Goal: Complete application form

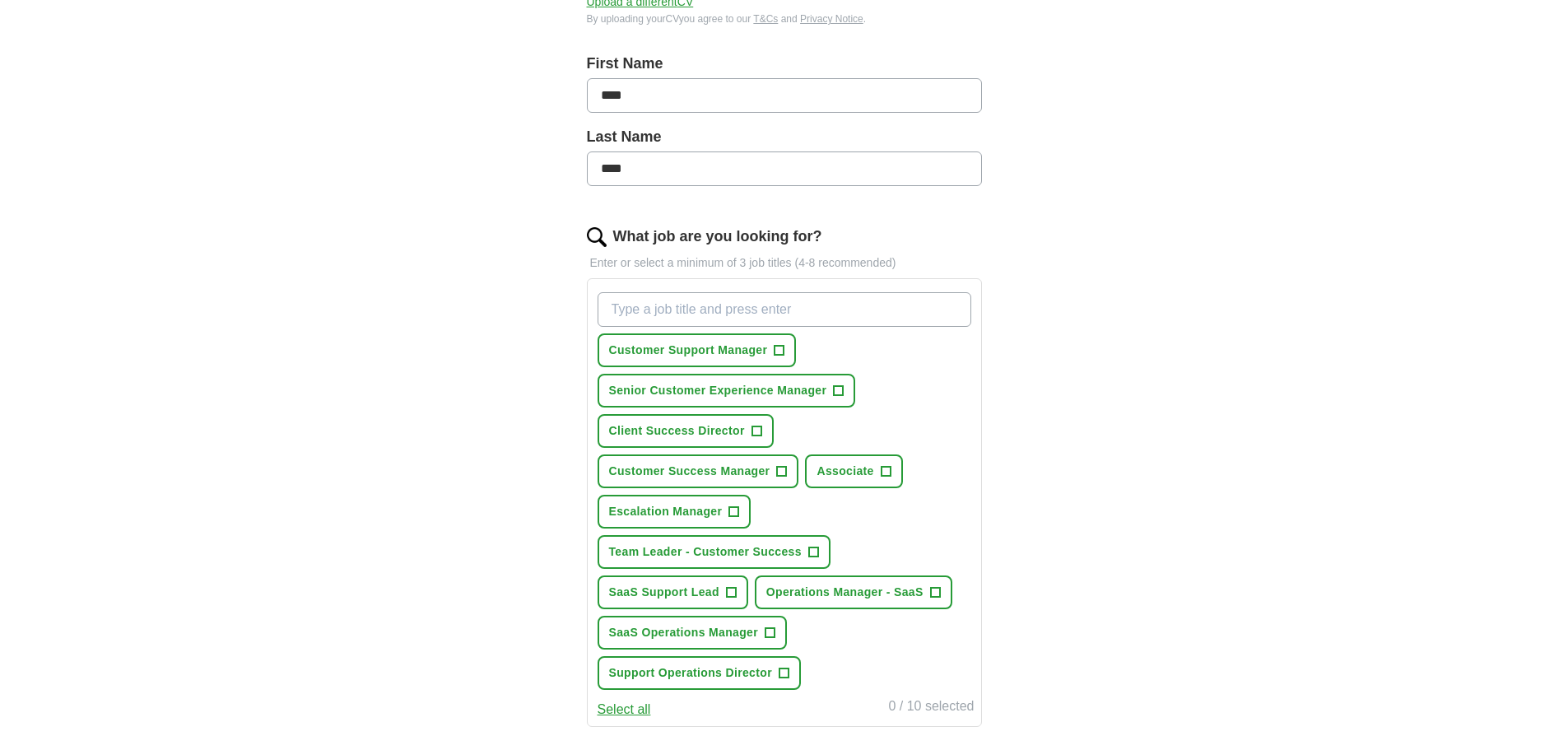
scroll to position [329, 0]
click at [734, 352] on span "Customer Support Manager" at bounding box center [688, 349] width 159 height 18
click at [883, 466] on span "+" at bounding box center [885, 470] width 10 height 14
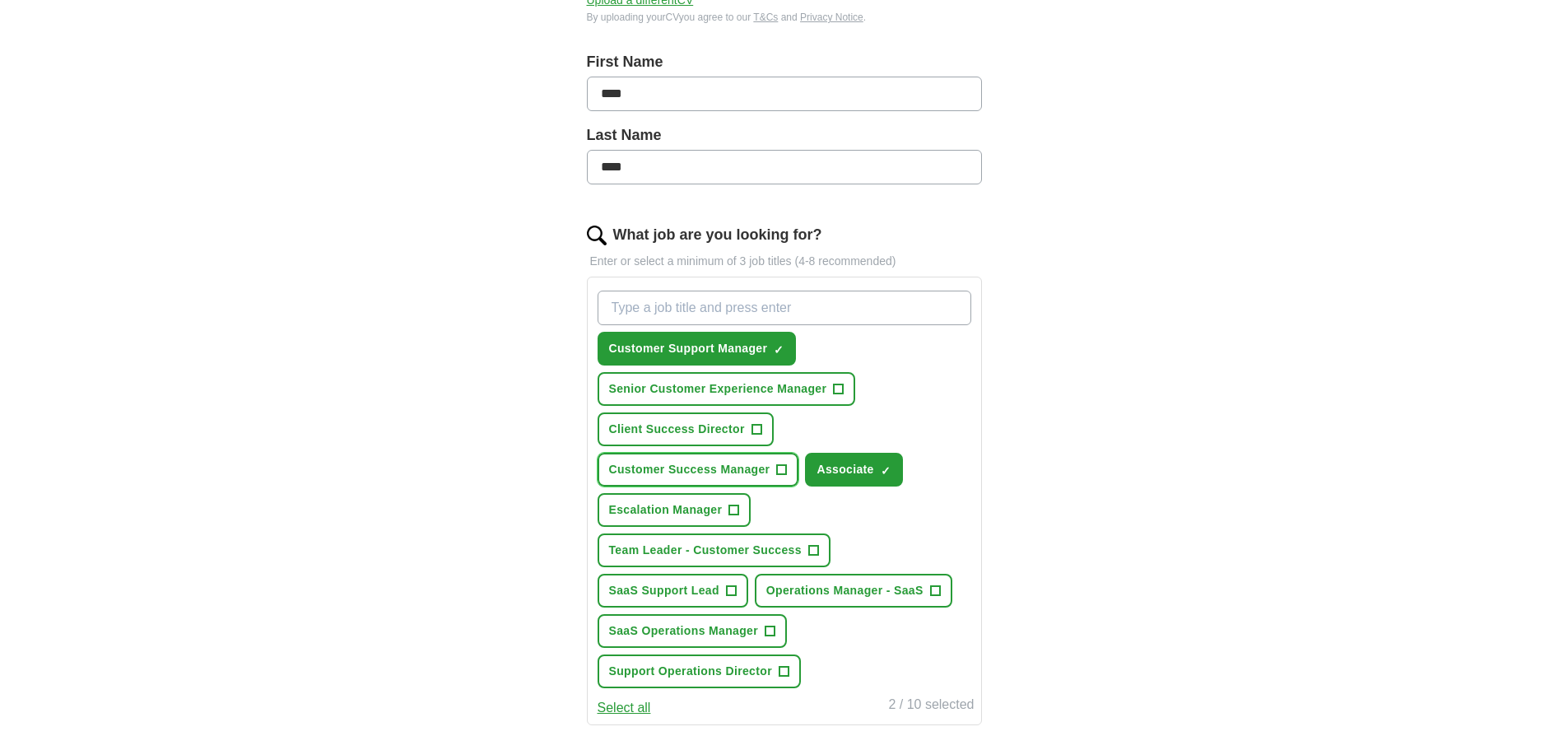
click at [777, 470] on span "+" at bounding box center [782, 470] width 10 height 14
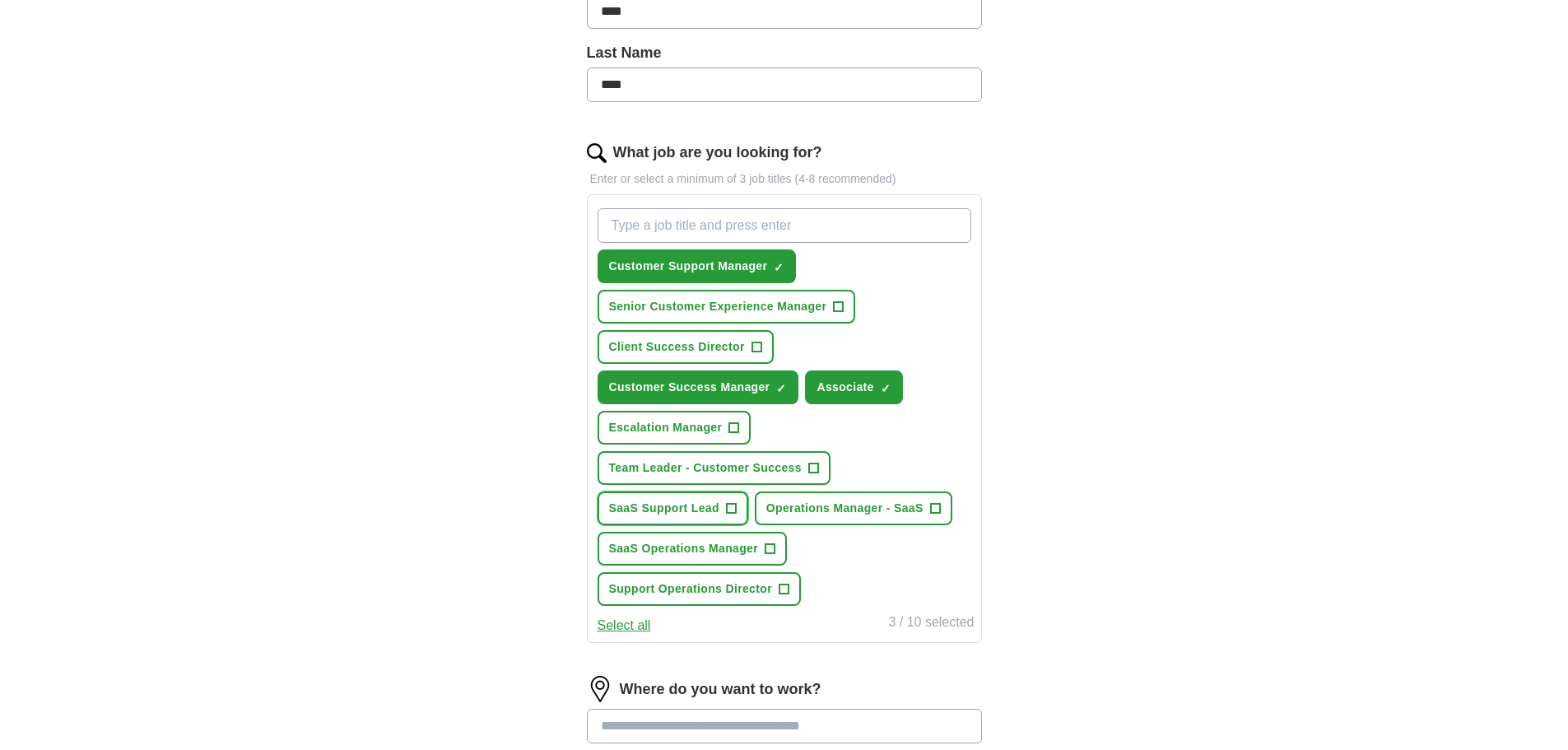
click at [720, 507] on button "SaaS Support Lead +" at bounding box center [673, 508] width 151 height 34
click at [810, 464] on span "+" at bounding box center [813, 469] width 10 height 14
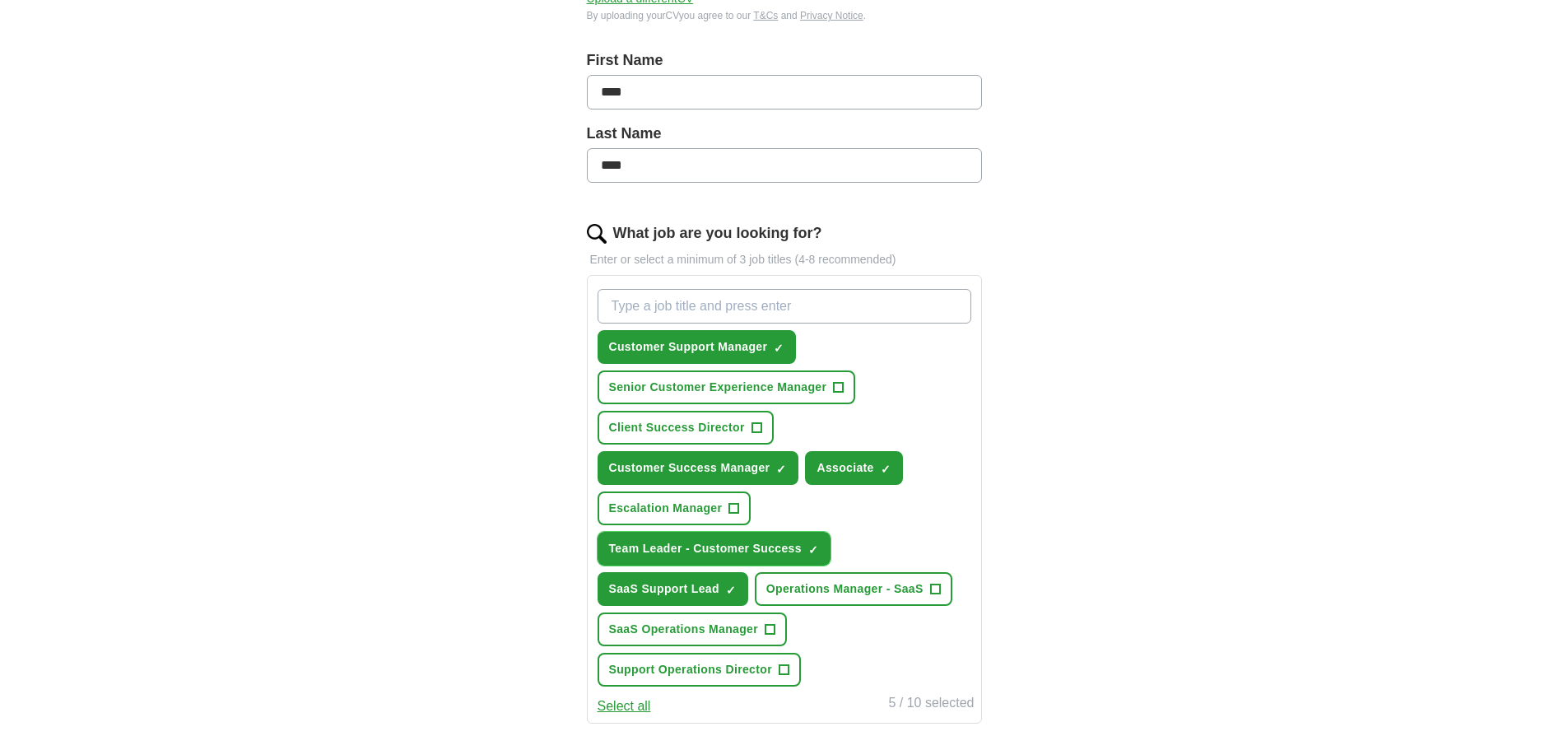
scroll to position [329, 0]
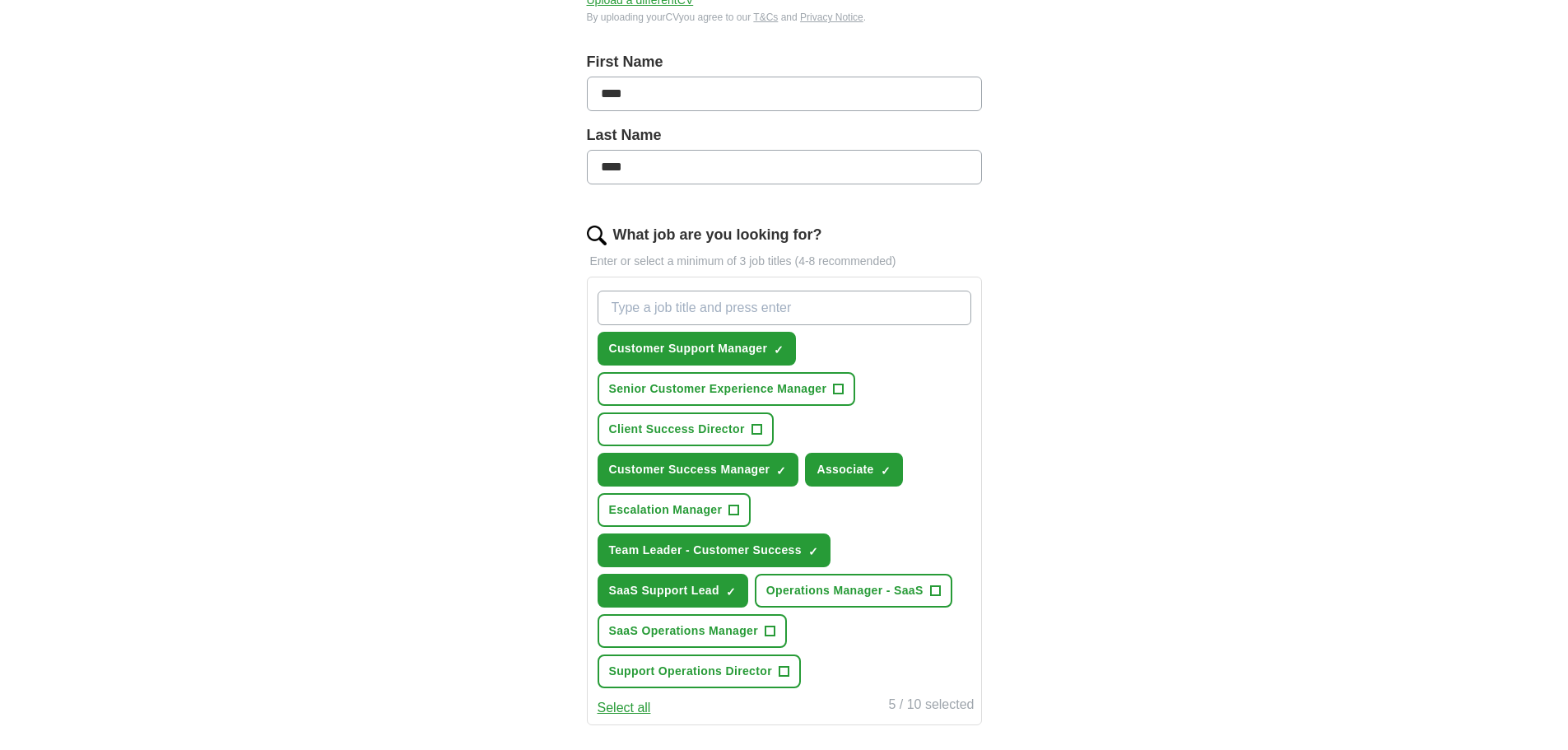
click at [654, 310] on input "What job are you looking for?" at bounding box center [785, 307] width 374 height 34
type input "team lead customer support"
click at [839, 310] on input "team lead customer support" at bounding box center [785, 307] width 374 height 34
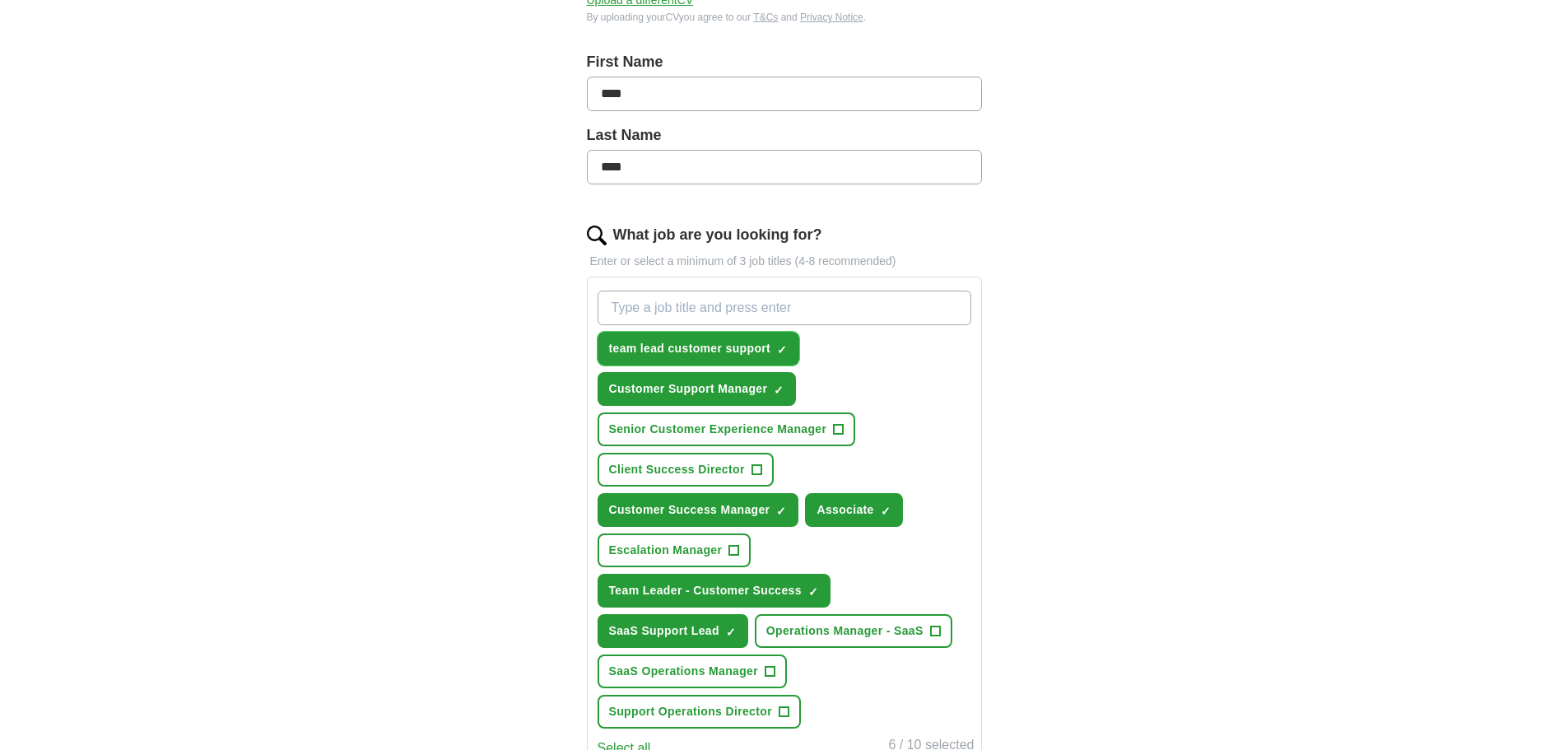
click at [766, 346] on span "team lead customer support" at bounding box center [690, 349] width 162 height 18
click at [783, 345] on span "+" at bounding box center [783, 350] width 10 height 14
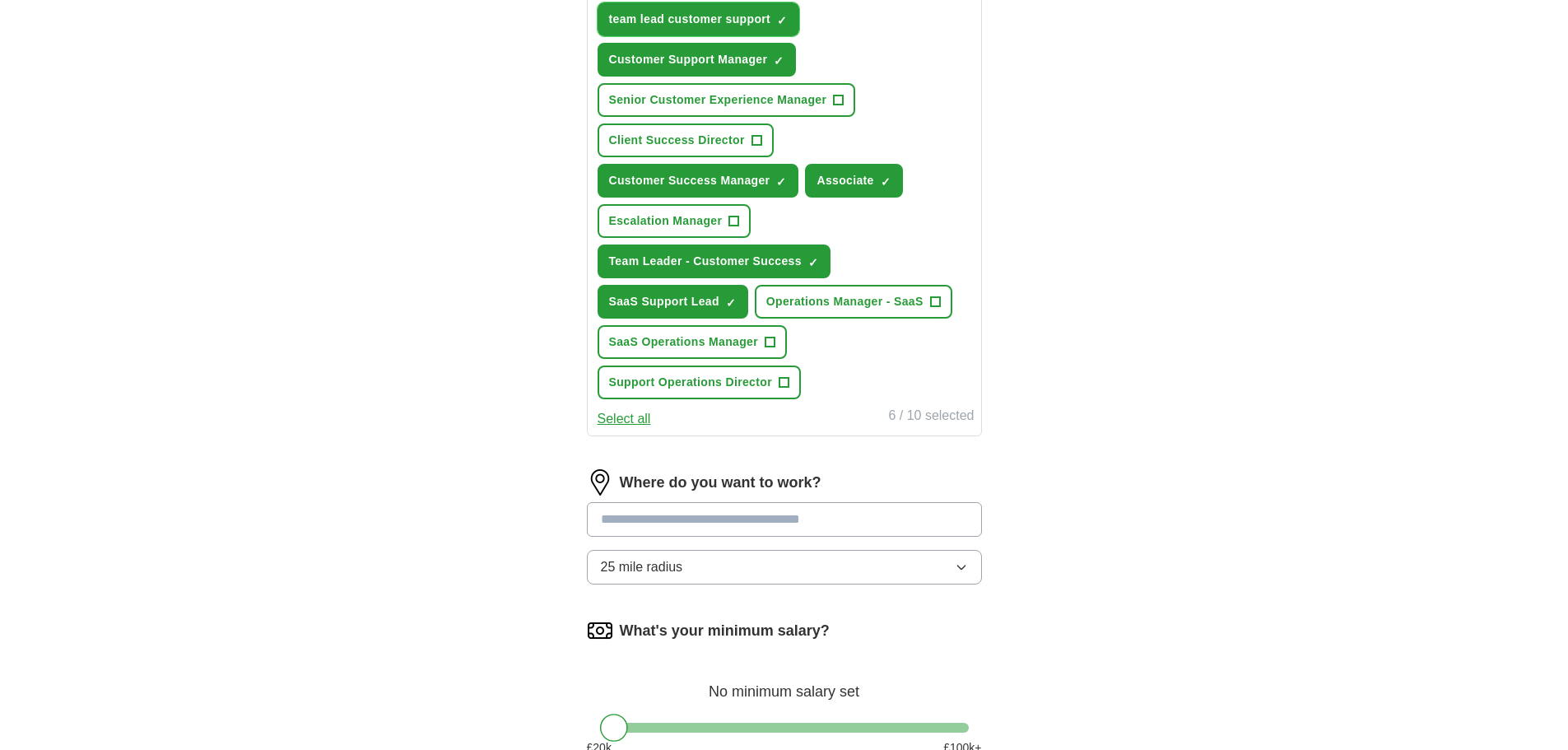
scroll to position [741, 0]
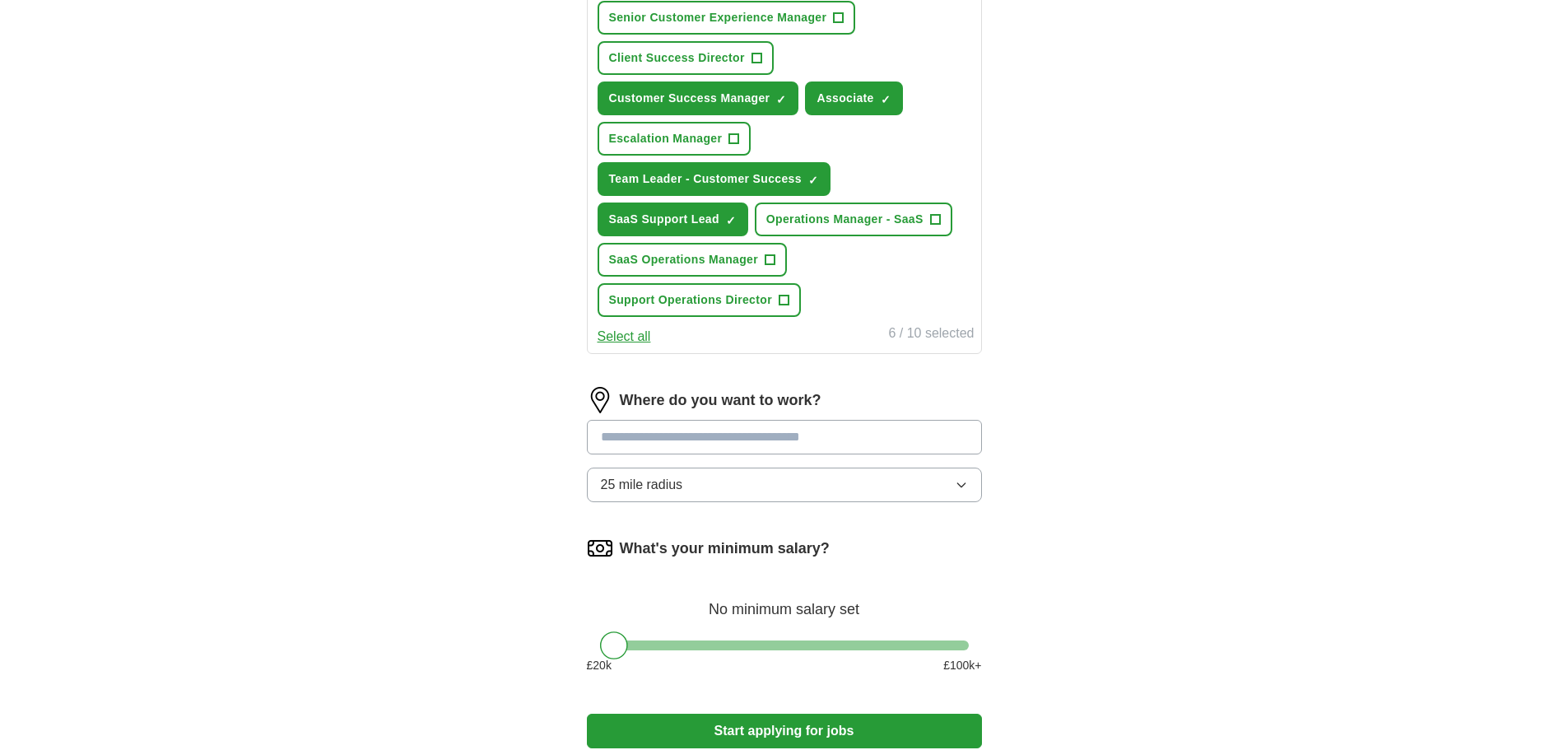
click at [693, 432] on input at bounding box center [785, 436] width 395 height 34
type input "******"
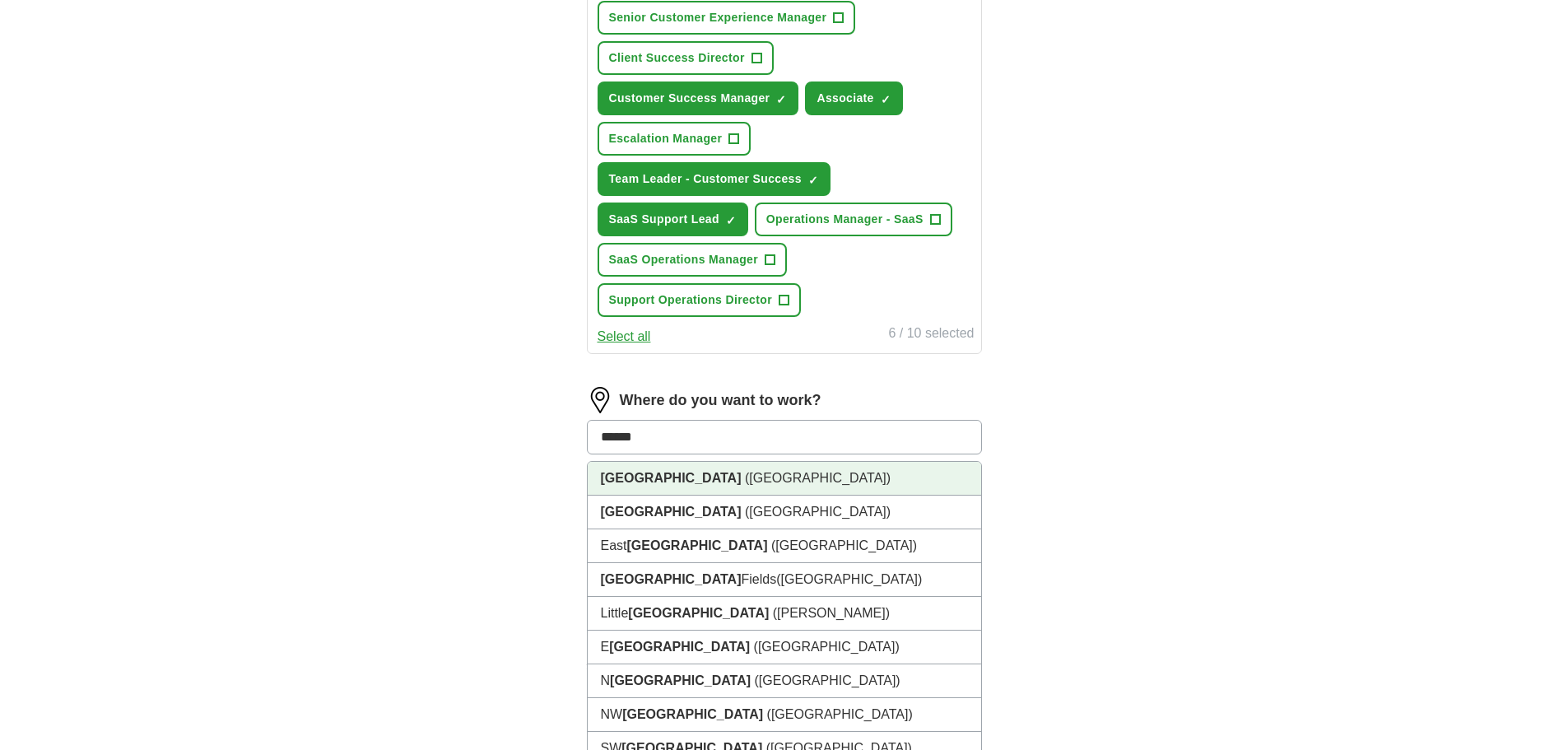
click at [653, 485] on li "London (UK)" at bounding box center [784, 478] width 393 height 34
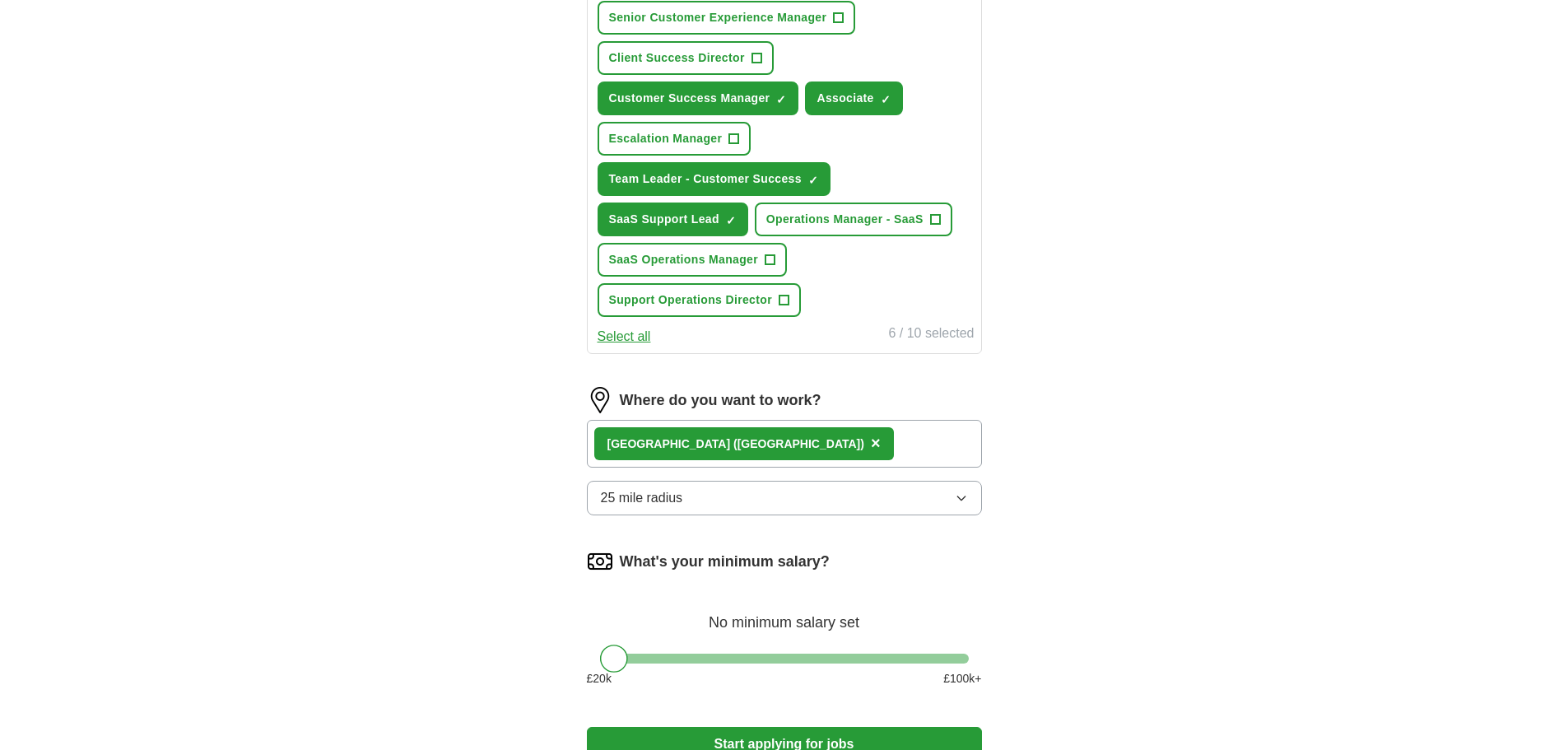
click at [783, 503] on button "25 mile radius" at bounding box center [785, 498] width 395 height 34
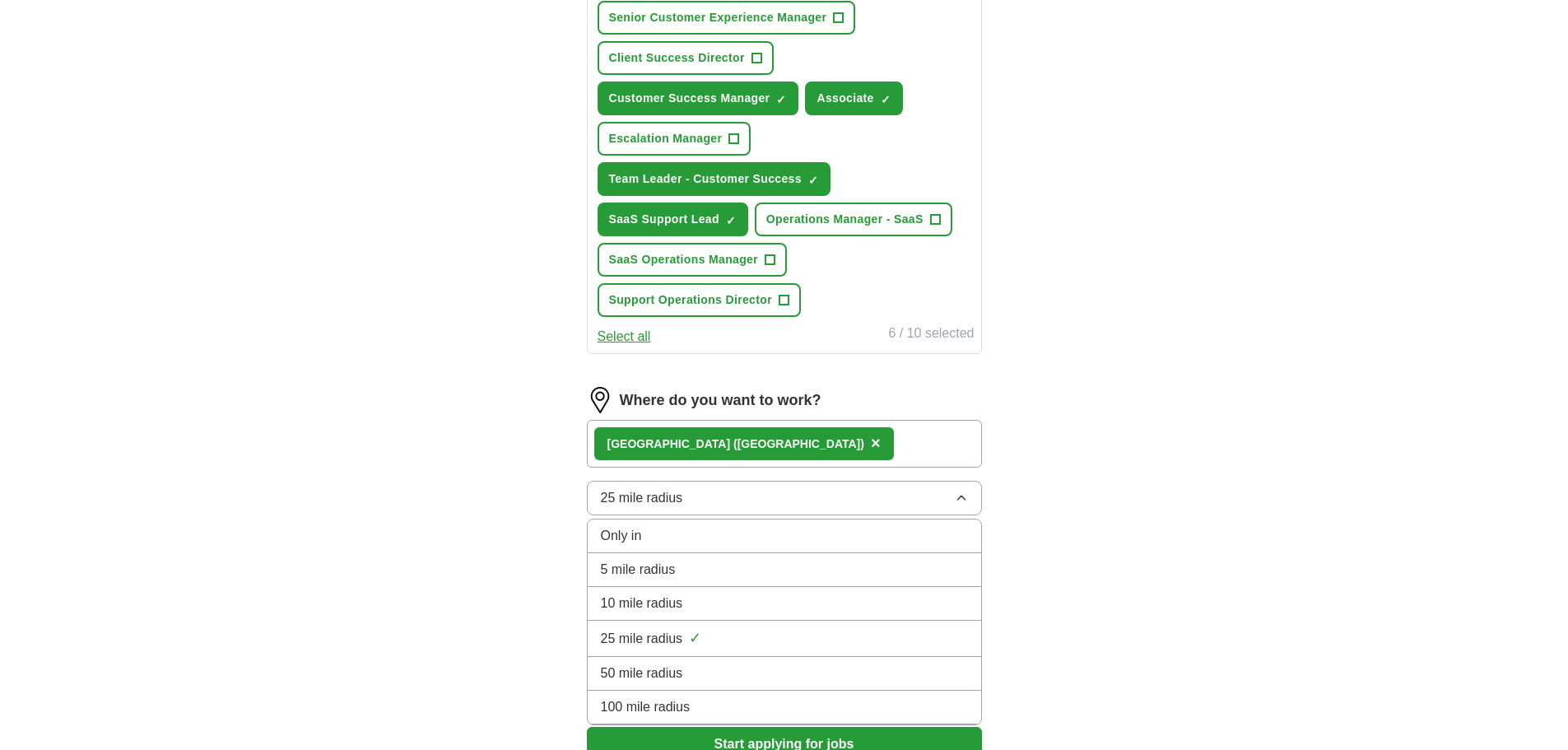
click at [773, 614] on li "10 mile radius" at bounding box center [784, 604] width 393 height 34
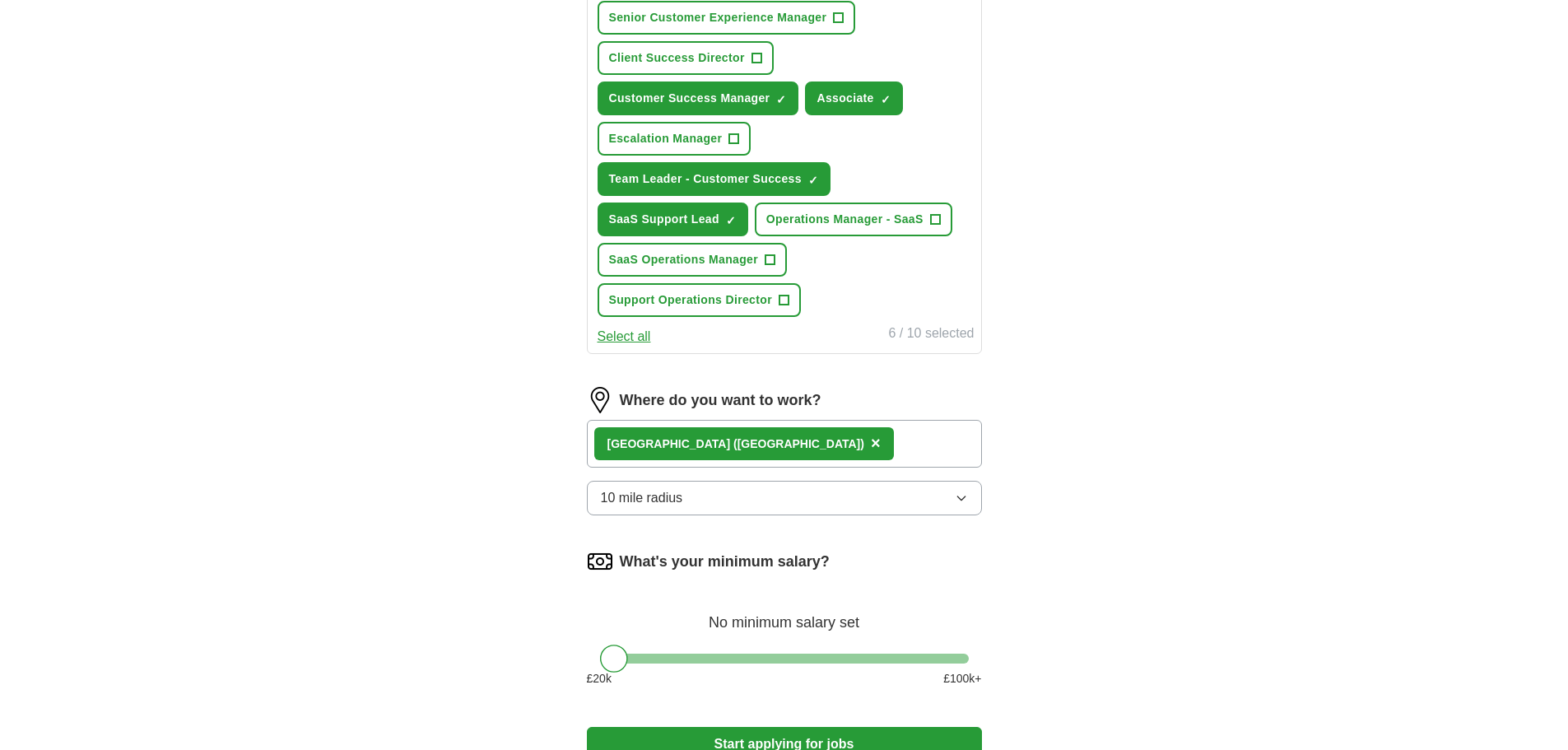
scroll to position [906, 0]
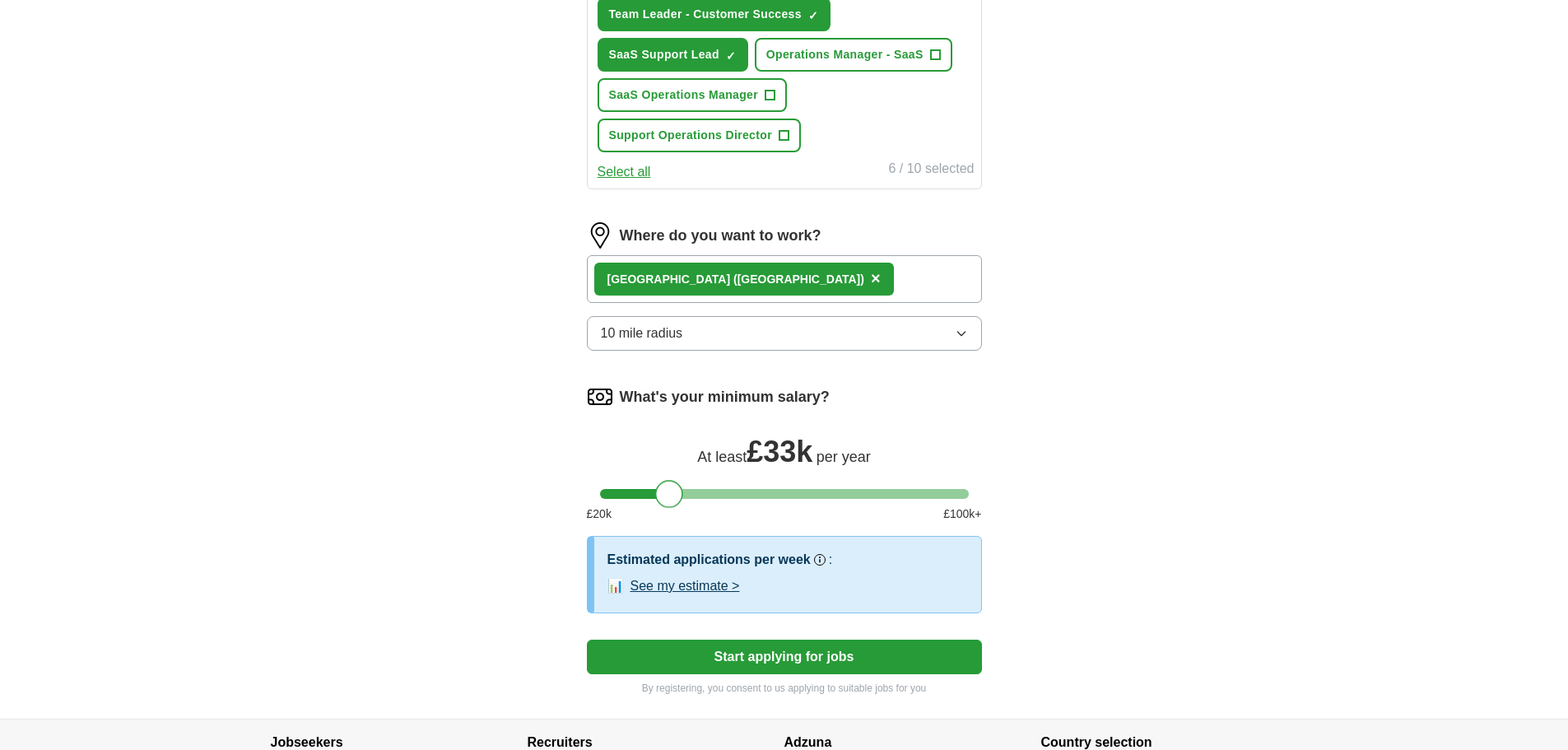
drag, startPoint x: 622, startPoint y: 495, endPoint x: 676, endPoint y: 493, distance: 54.0
click at [675, 493] on div at bounding box center [669, 494] width 28 height 28
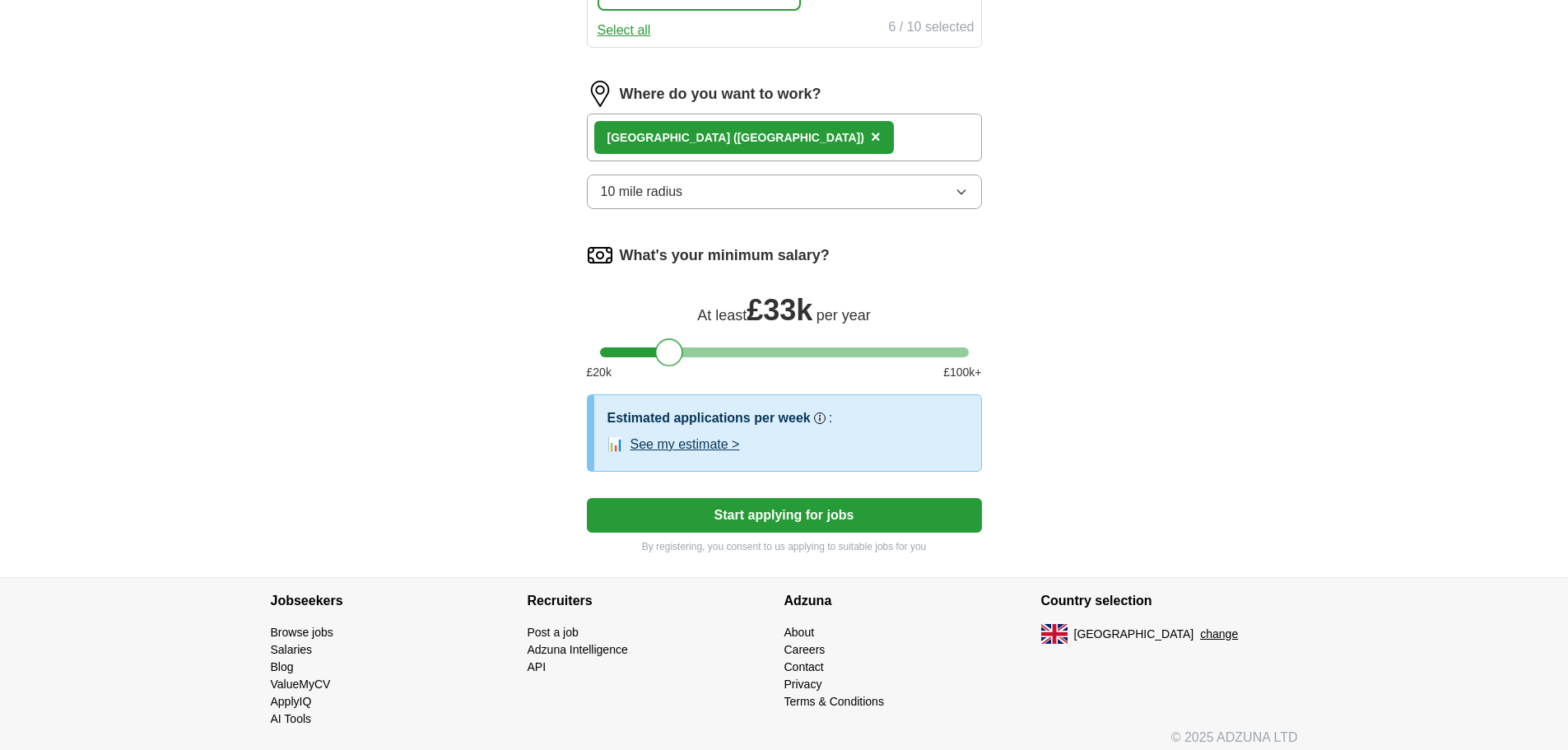
scroll to position [1058, 0]
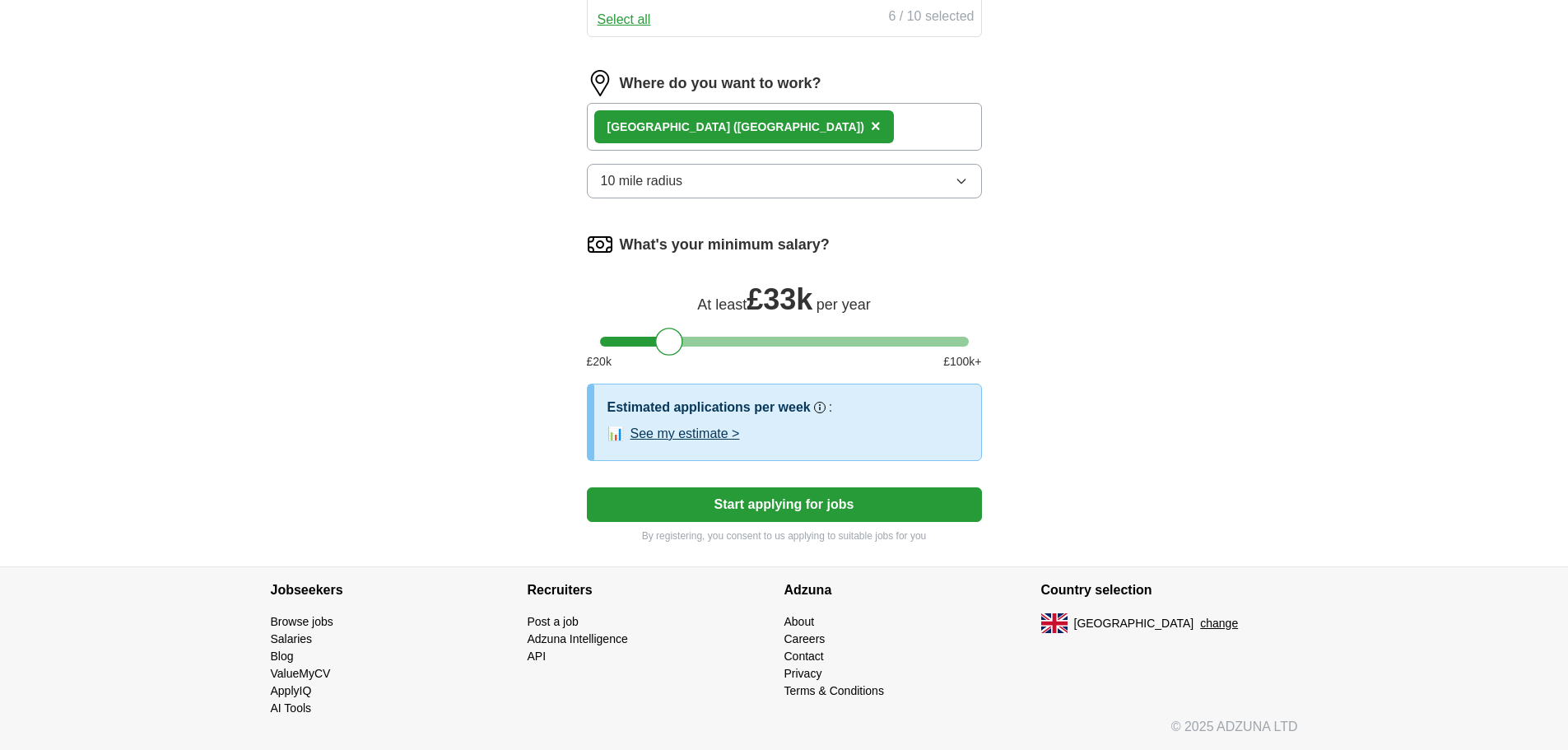
click at [716, 432] on button "See my estimate >" at bounding box center [685, 433] width 109 height 19
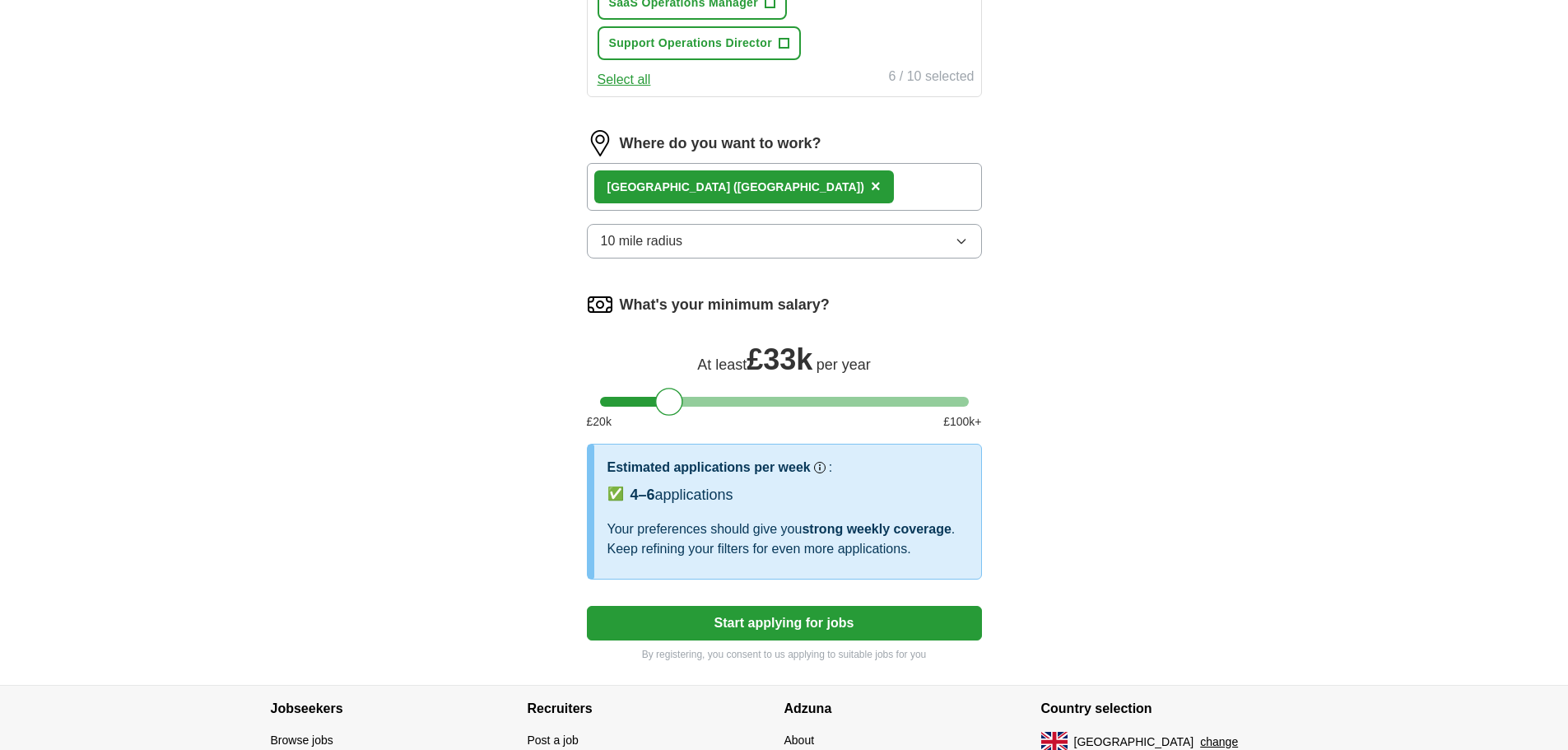
scroll to position [1116, 0]
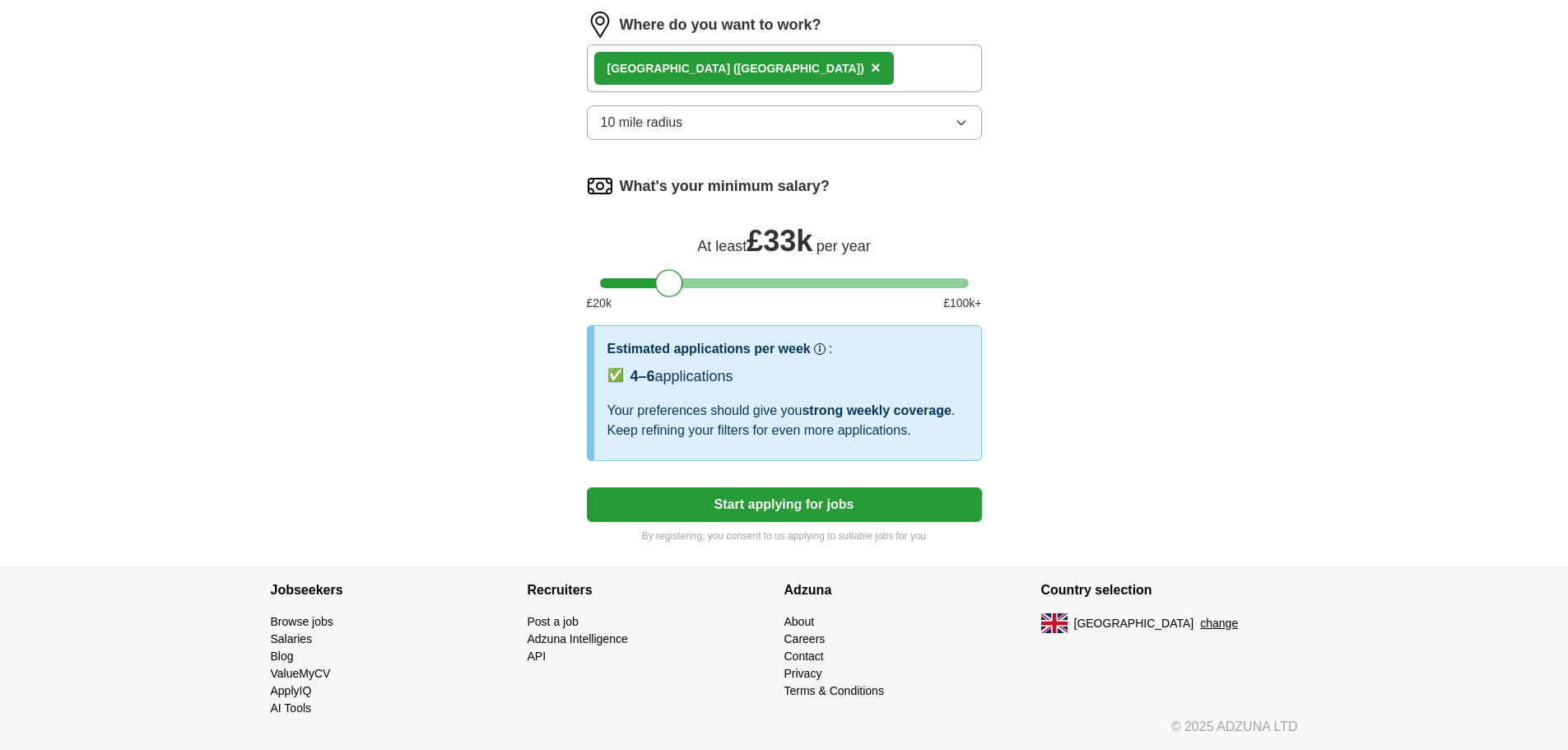
click at [825, 510] on button "Start applying for jobs" at bounding box center [785, 504] width 395 height 34
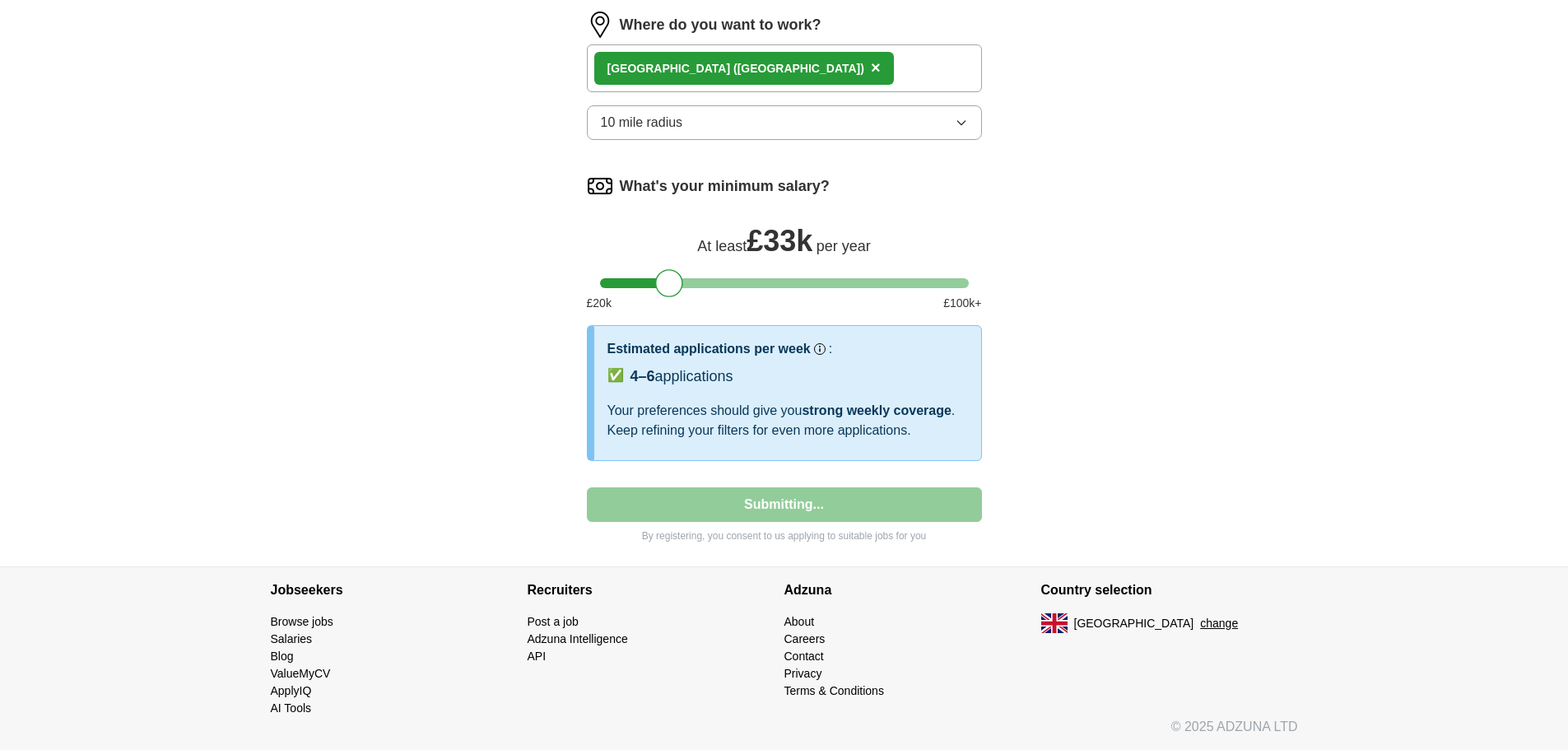
select select "**"
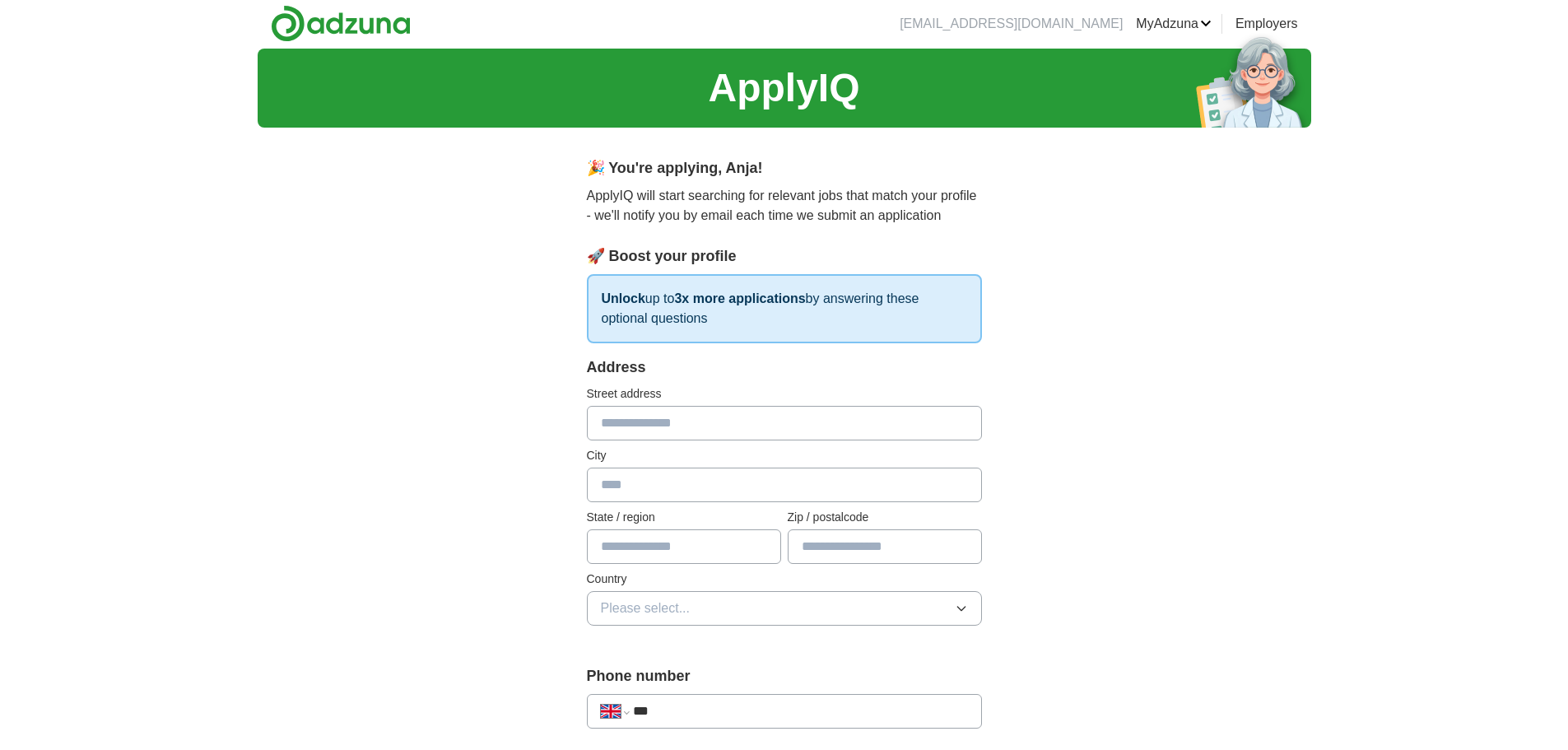
scroll to position [0, 0]
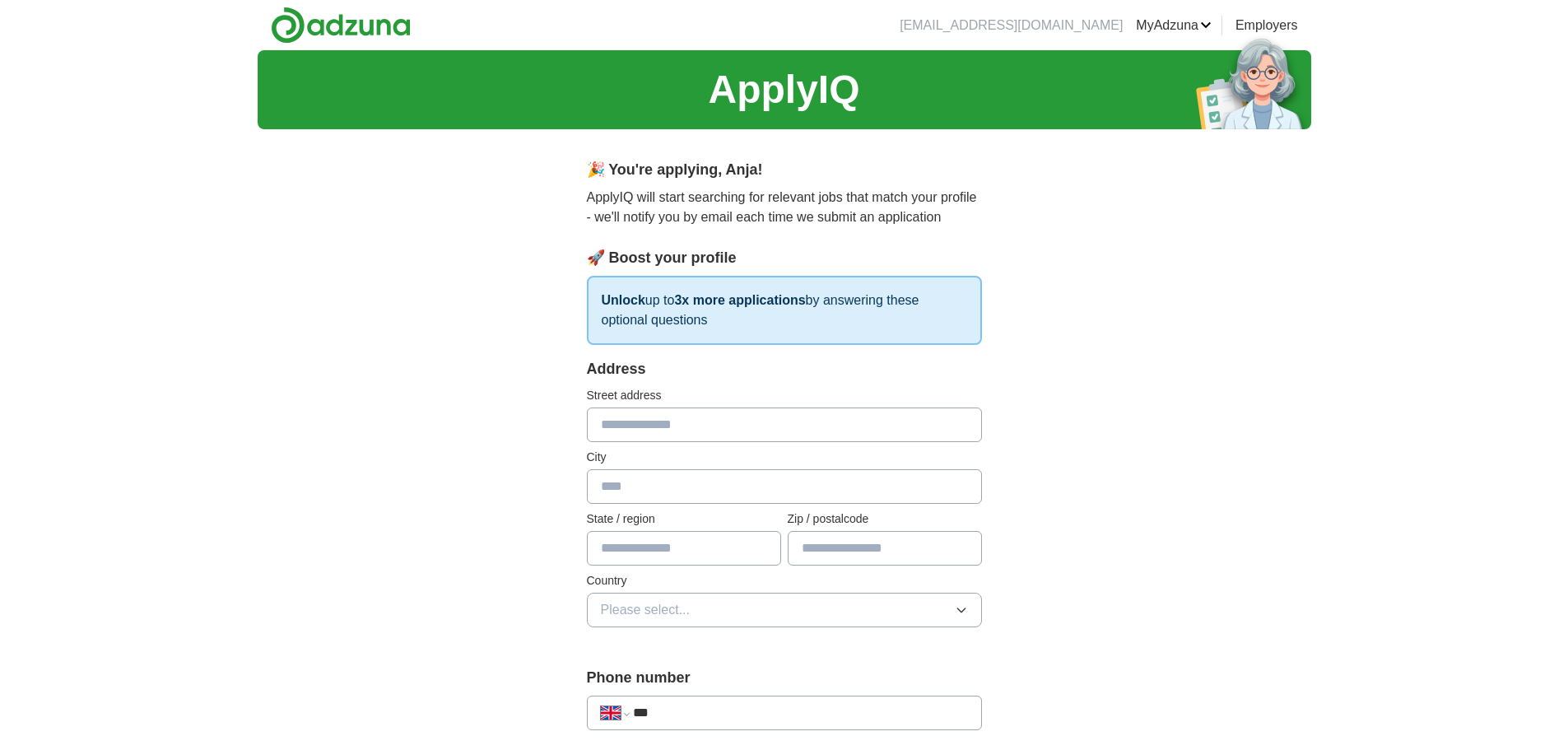
click at [679, 302] on p "Unlock up to 3x more applications by answering these optional questions" at bounding box center [785, 310] width 395 height 69
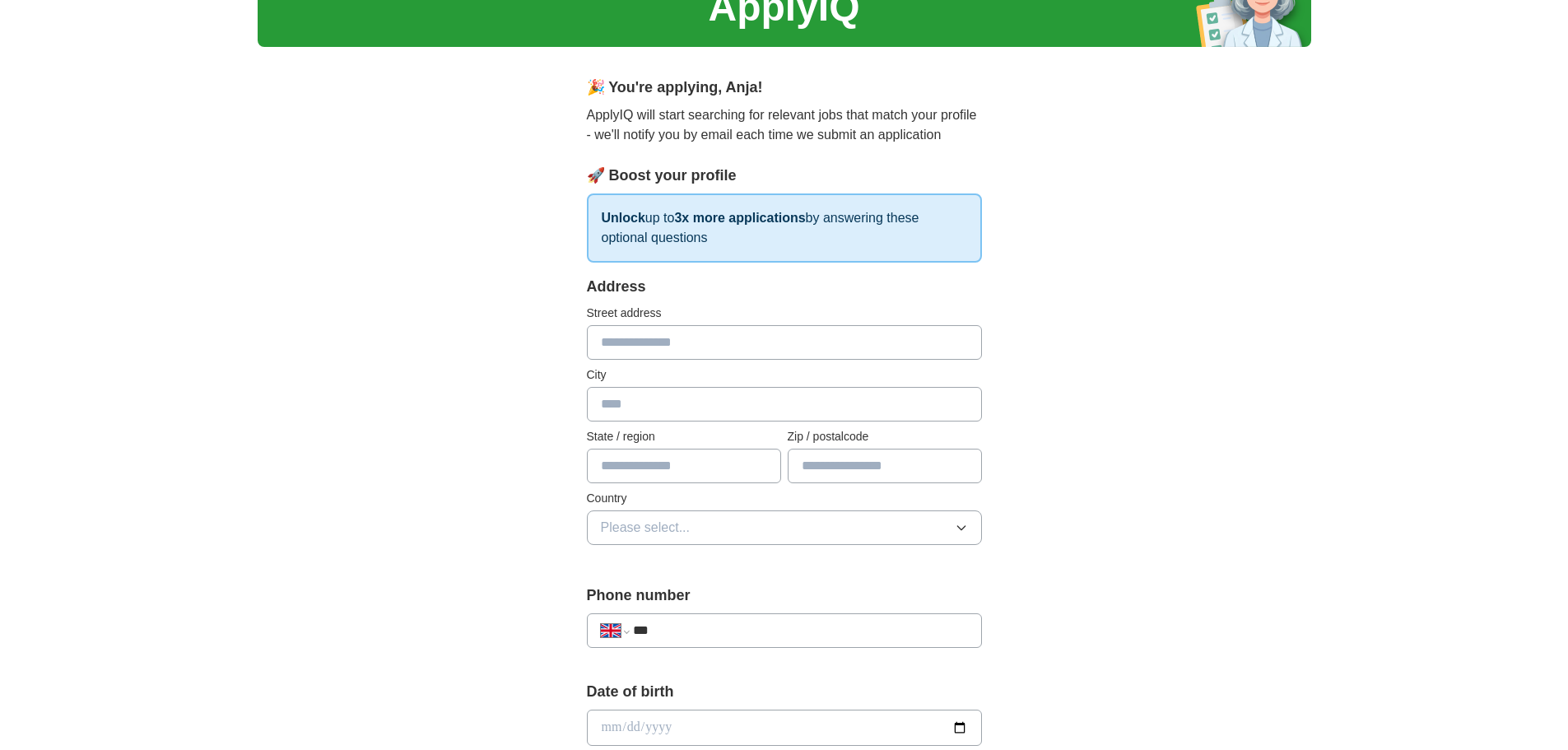
click at [620, 346] on input "text" at bounding box center [785, 342] width 395 height 34
type input "**********"
click at [634, 404] on input "text" at bounding box center [785, 403] width 395 height 34
type input "******"
click at [628, 468] on input "text" at bounding box center [684, 466] width 194 height 34
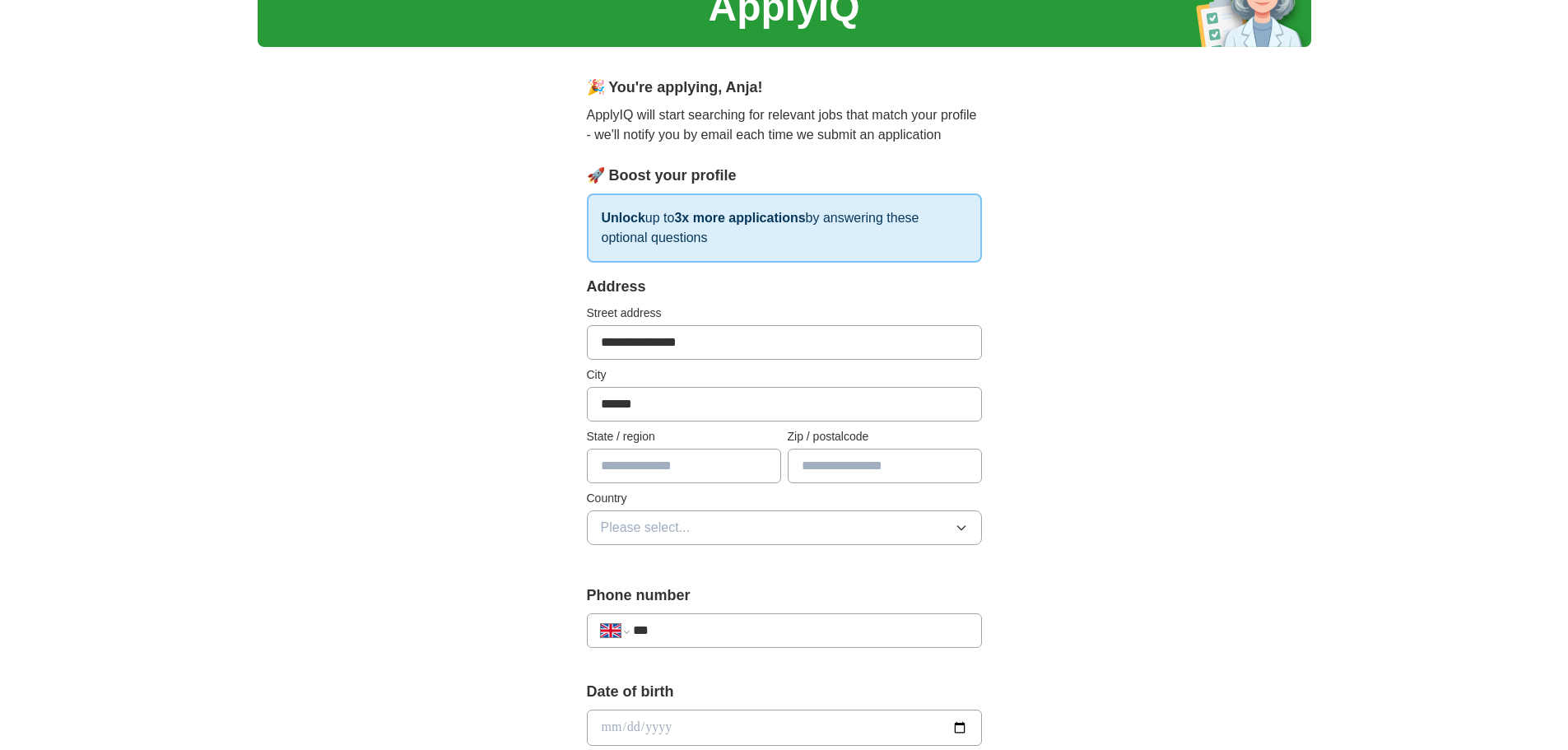
click at [807, 466] on input "text" at bounding box center [884, 466] width 194 height 34
type input "********"
click at [645, 523] on span "Please select..." at bounding box center [646, 528] width 90 height 19
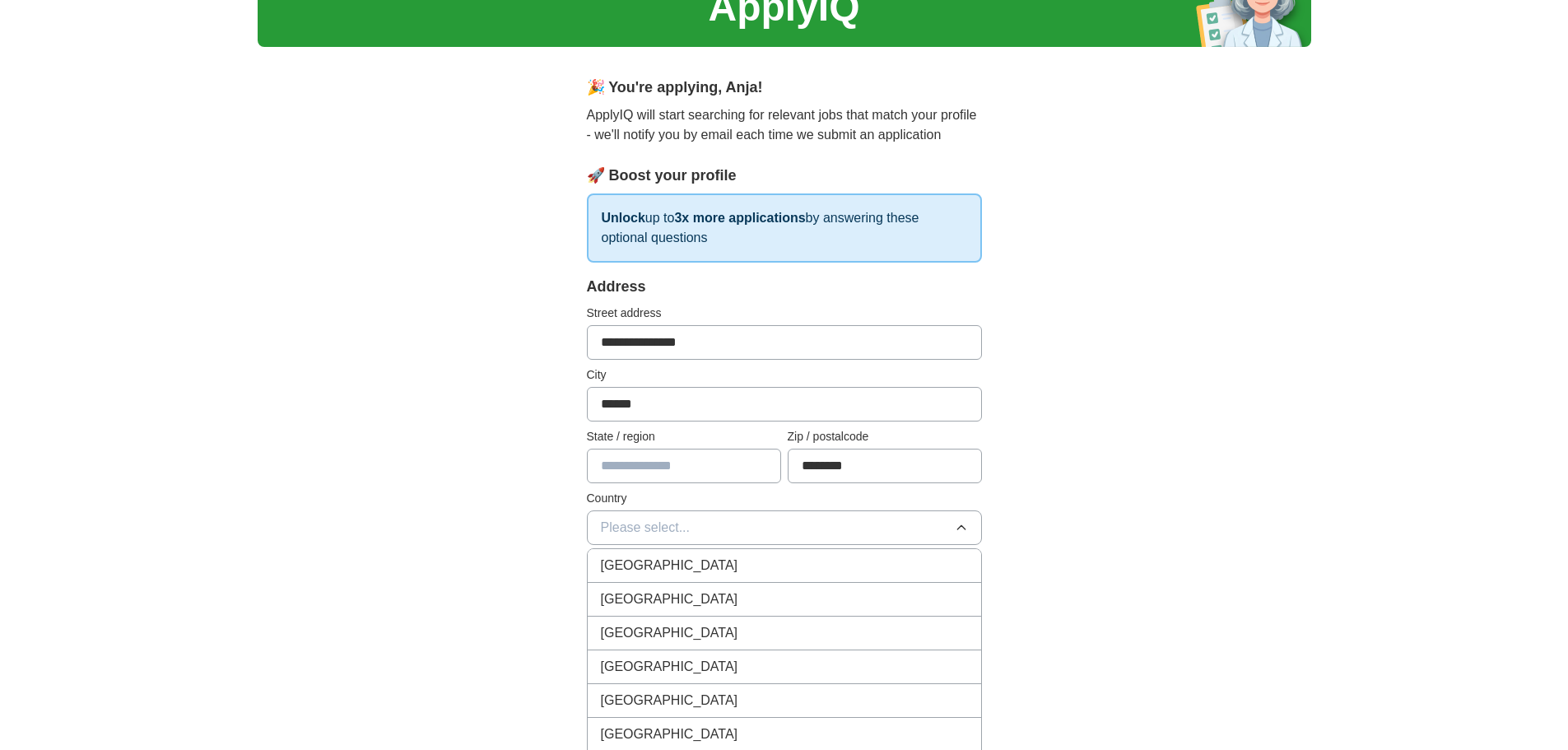
click at [681, 575] on span "[GEOGRAPHIC_DATA]" at bounding box center [669, 565] width 137 height 19
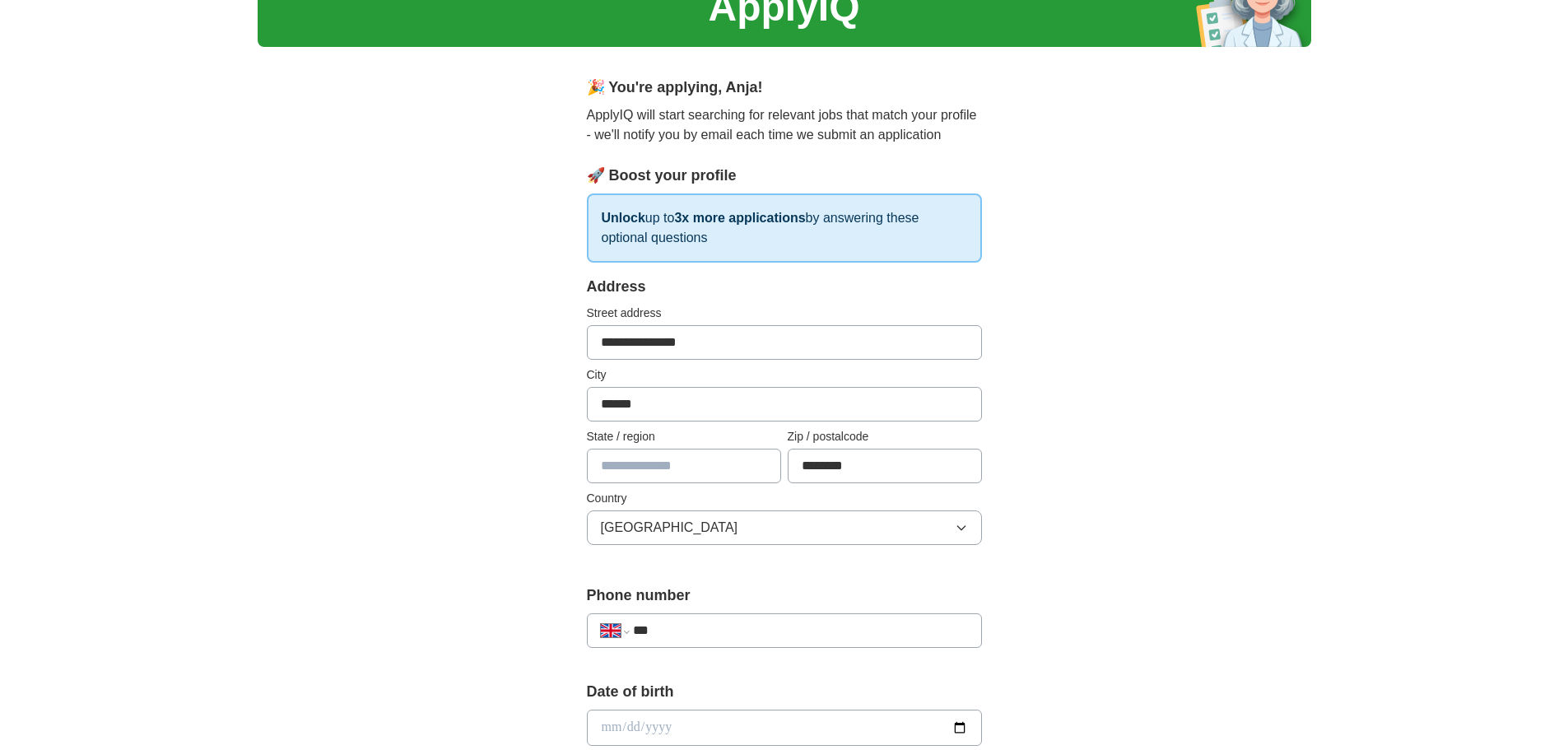
click at [652, 466] on input "text" at bounding box center [684, 466] width 194 height 34
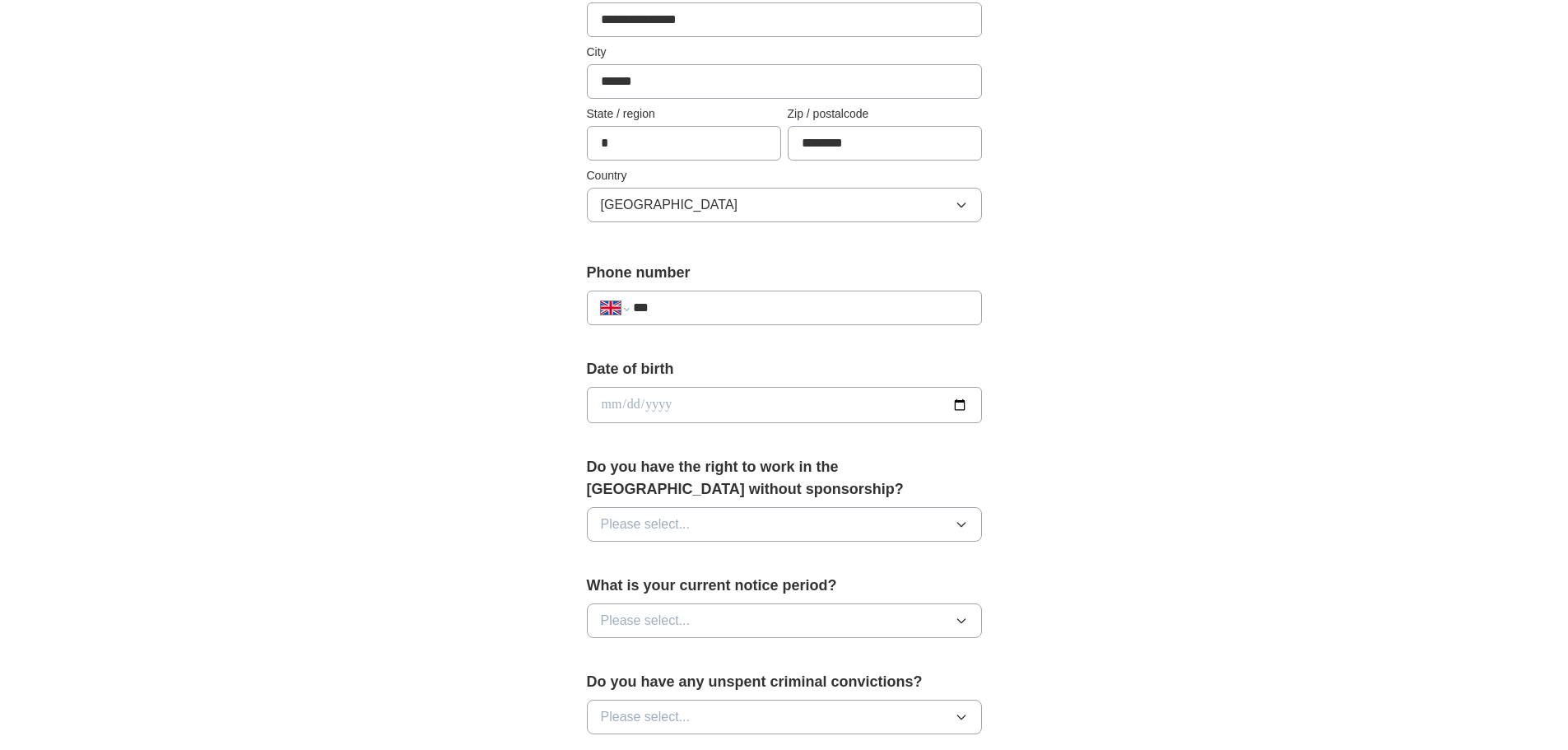
scroll to position [412, 0]
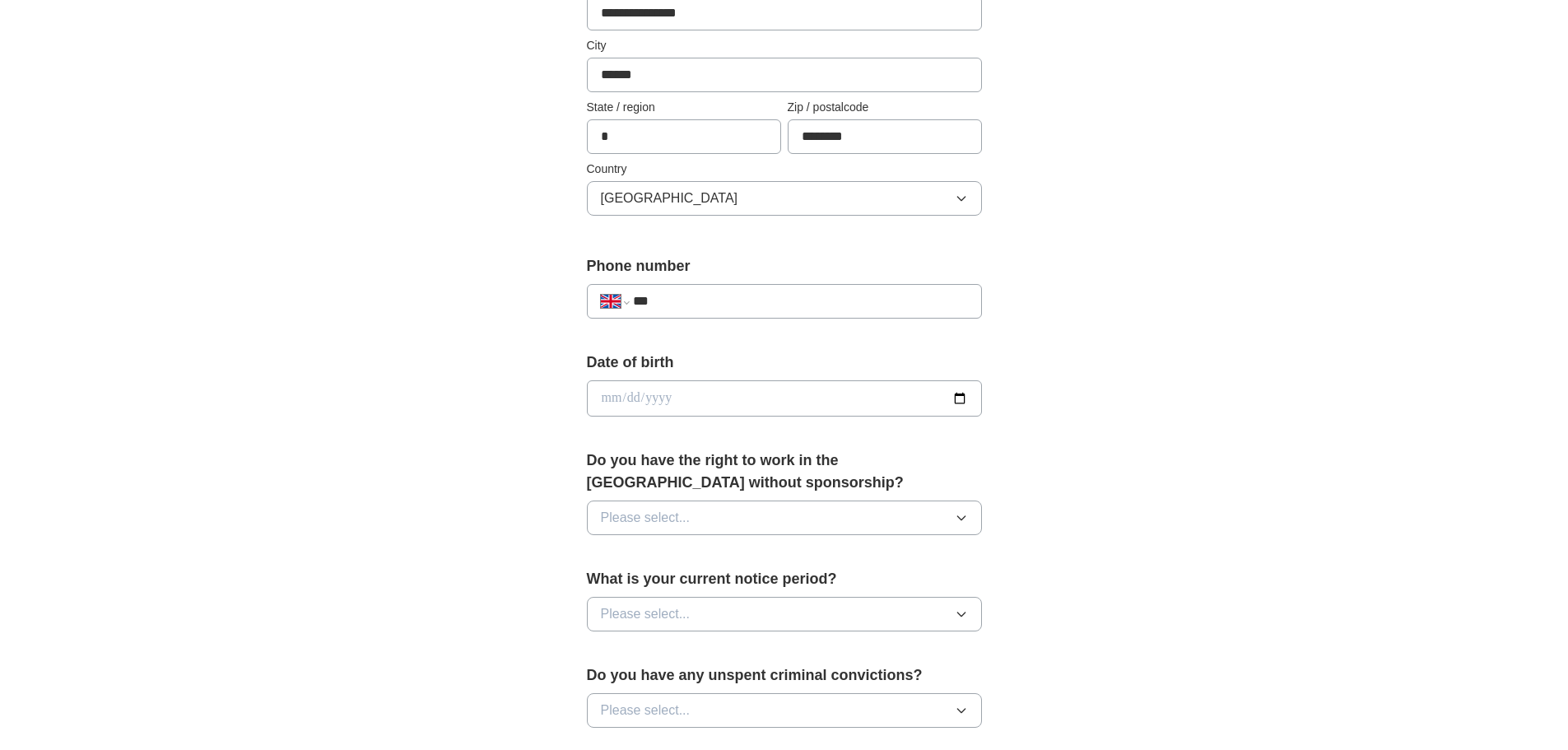
type input "*"
click at [693, 296] on input "***" at bounding box center [800, 301] width 334 height 19
type input "**********"
click at [656, 399] on input "date" at bounding box center [785, 397] width 395 height 36
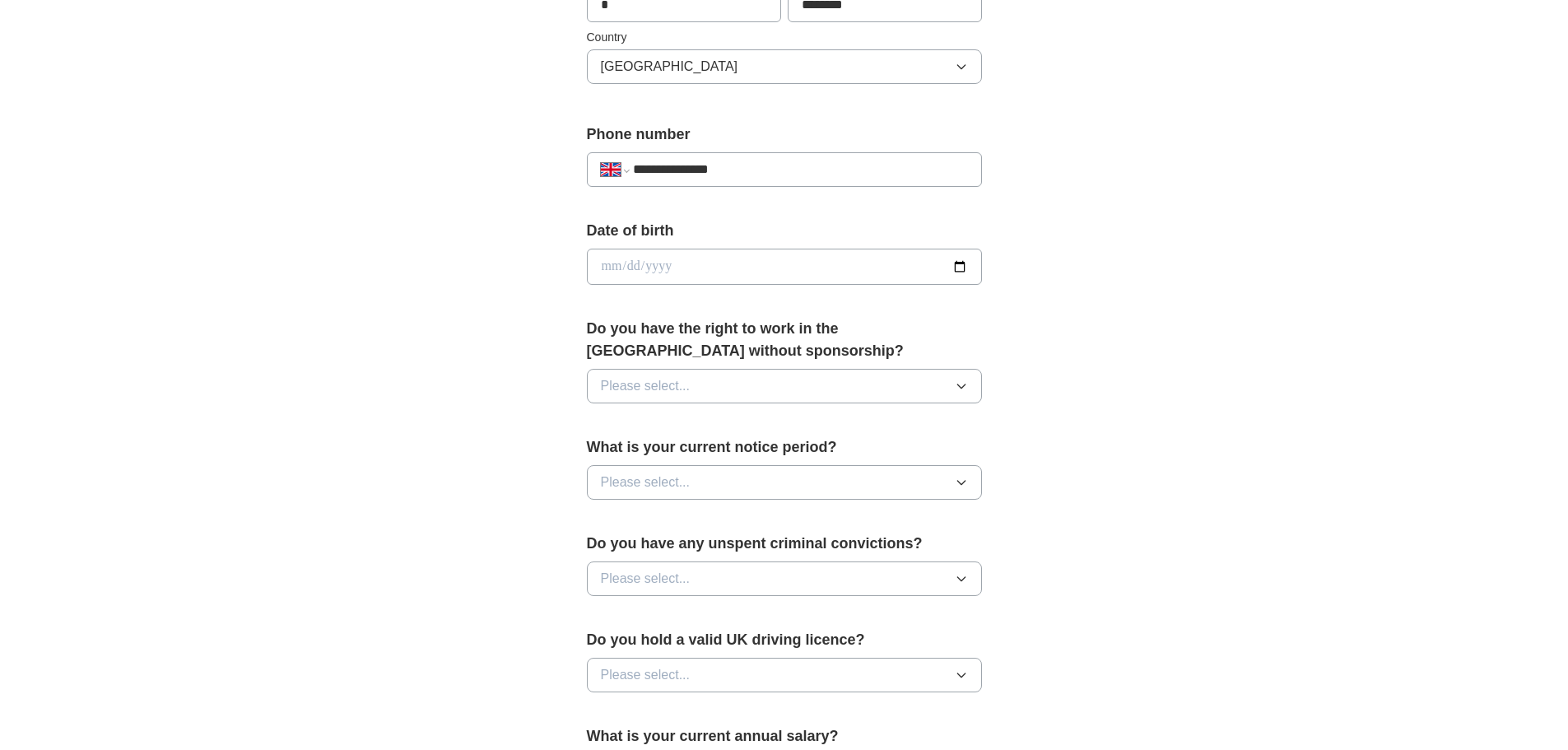
scroll to position [577, 0]
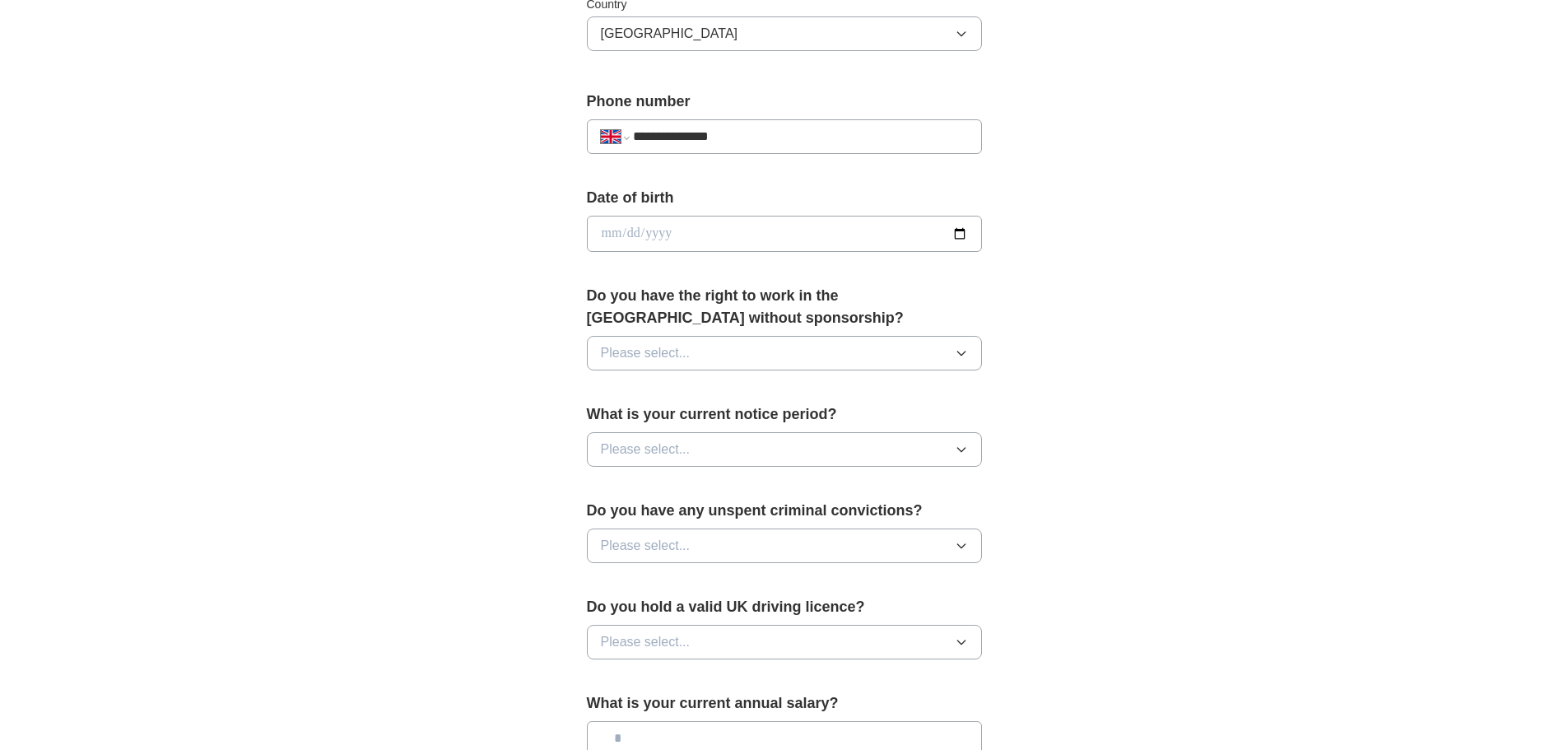
click at [769, 346] on button "Please select..." at bounding box center [785, 353] width 395 height 34
click at [645, 394] on div "Yes" at bounding box center [784, 391] width 367 height 19
click at [739, 445] on button "Please select..." at bounding box center [785, 449] width 395 height 34
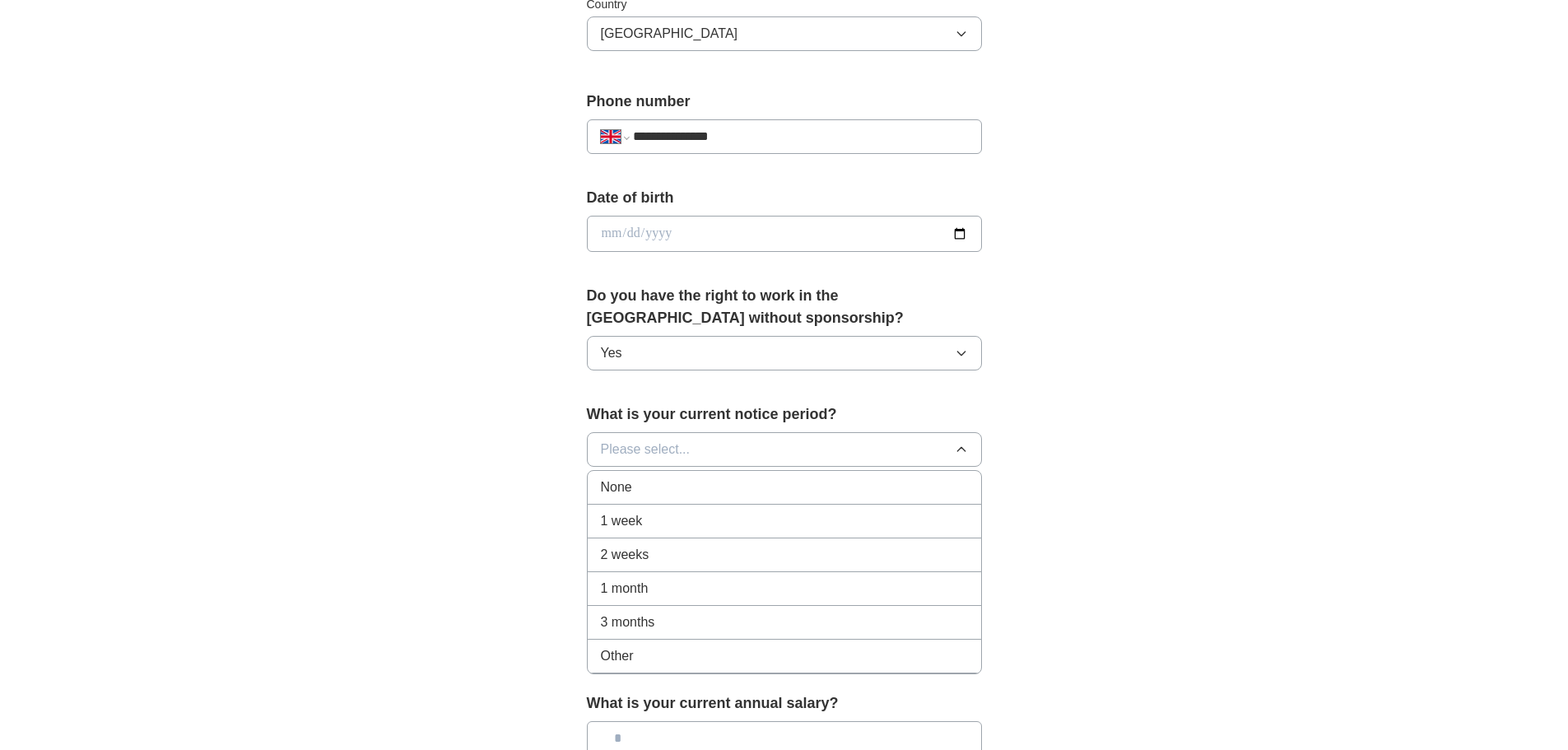
click at [723, 584] on div "1 month" at bounding box center [784, 588] width 367 height 19
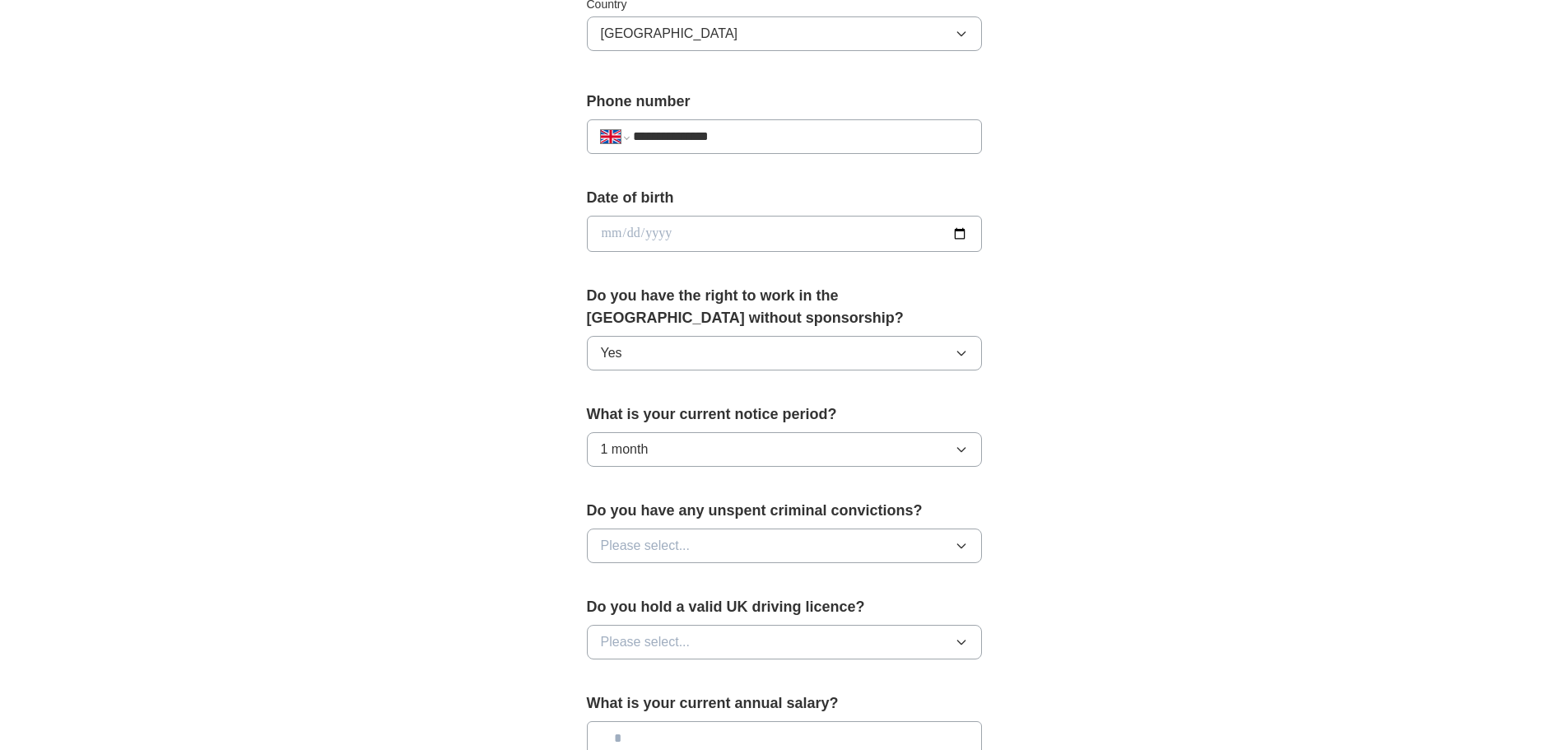
scroll to position [741, 0]
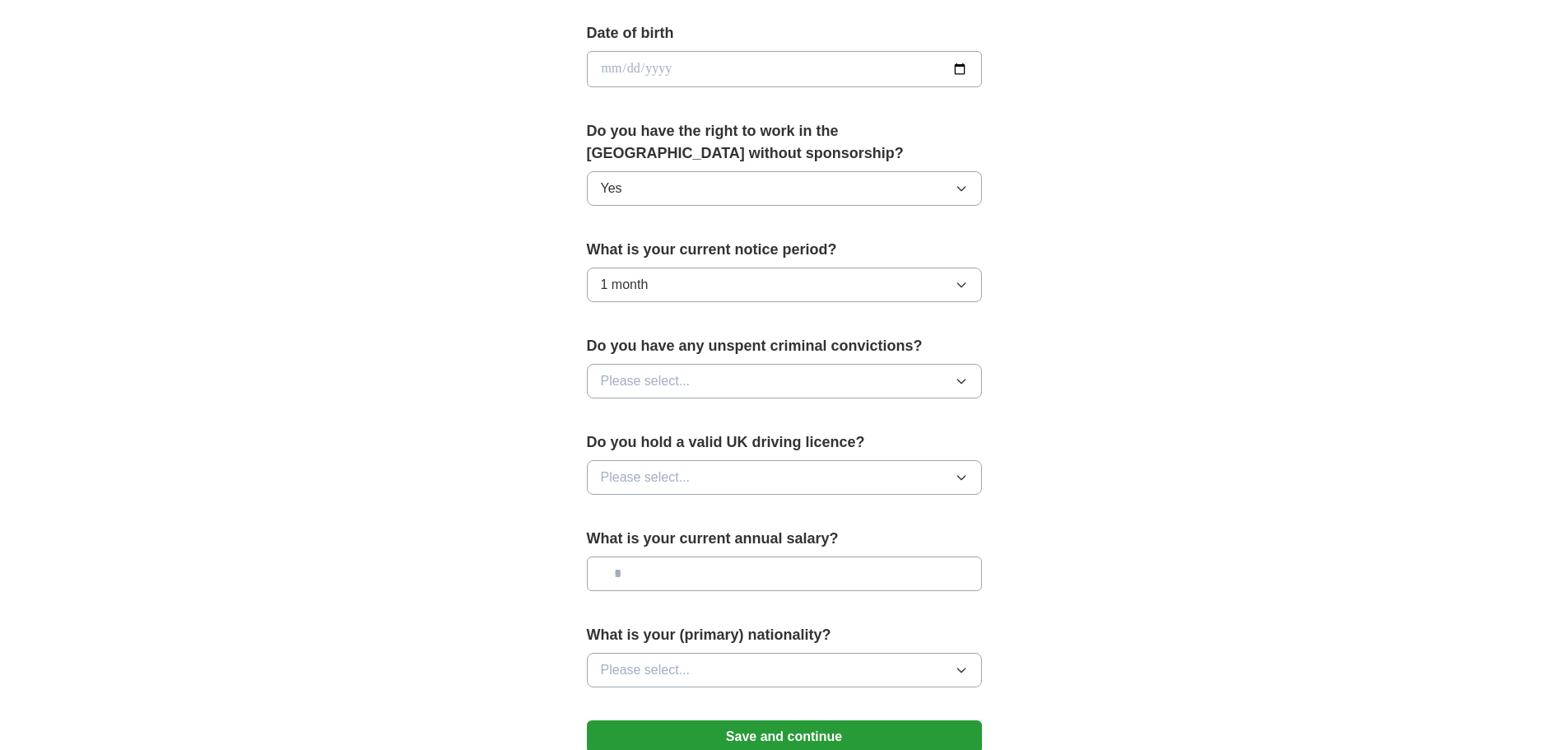
click at [754, 376] on button "Please select..." at bounding box center [785, 381] width 395 height 34
click at [642, 453] on div "No" at bounding box center [784, 453] width 367 height 19
click at [720, 478] on button "Please select..." at bounding box center [785, 476] width 395 height 34
click at [683, 546] on div "No" at bounding box center [784, 549] width 367 height 19
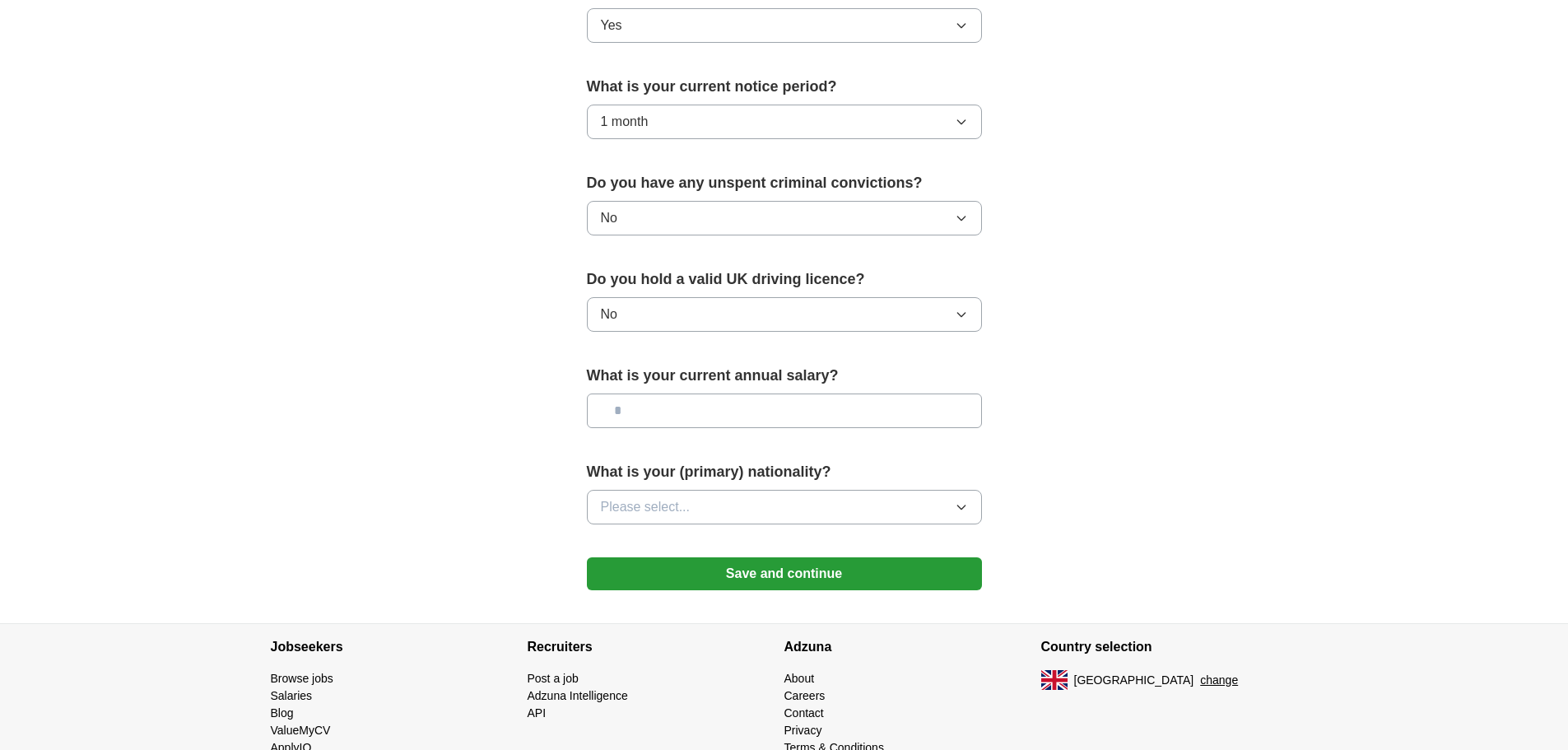
scroll to position [906, 0]
click at [764, 412] on input "text" at bounding box center [785, 408] width 395 height 34
click at [658, 403] on input "text" at bounding box center [785, 408] width 395 height 34
type input "*******"
click at [758, 507] on button "Please select..." at bounding box center [785, 505] width 395 height 34
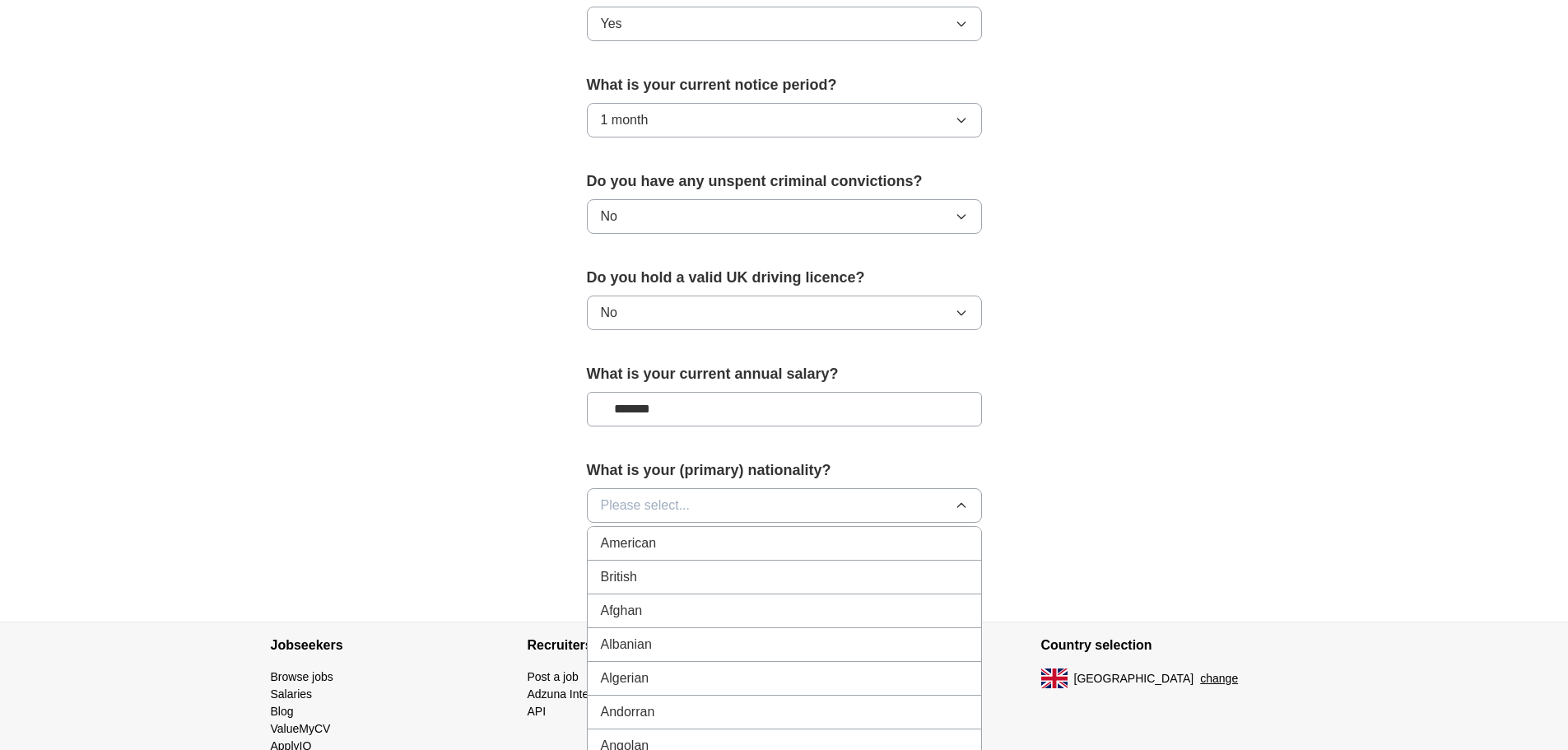
click at [667, 507] on span "Please select..." at bounding box center [646, 506] width 90 height 19
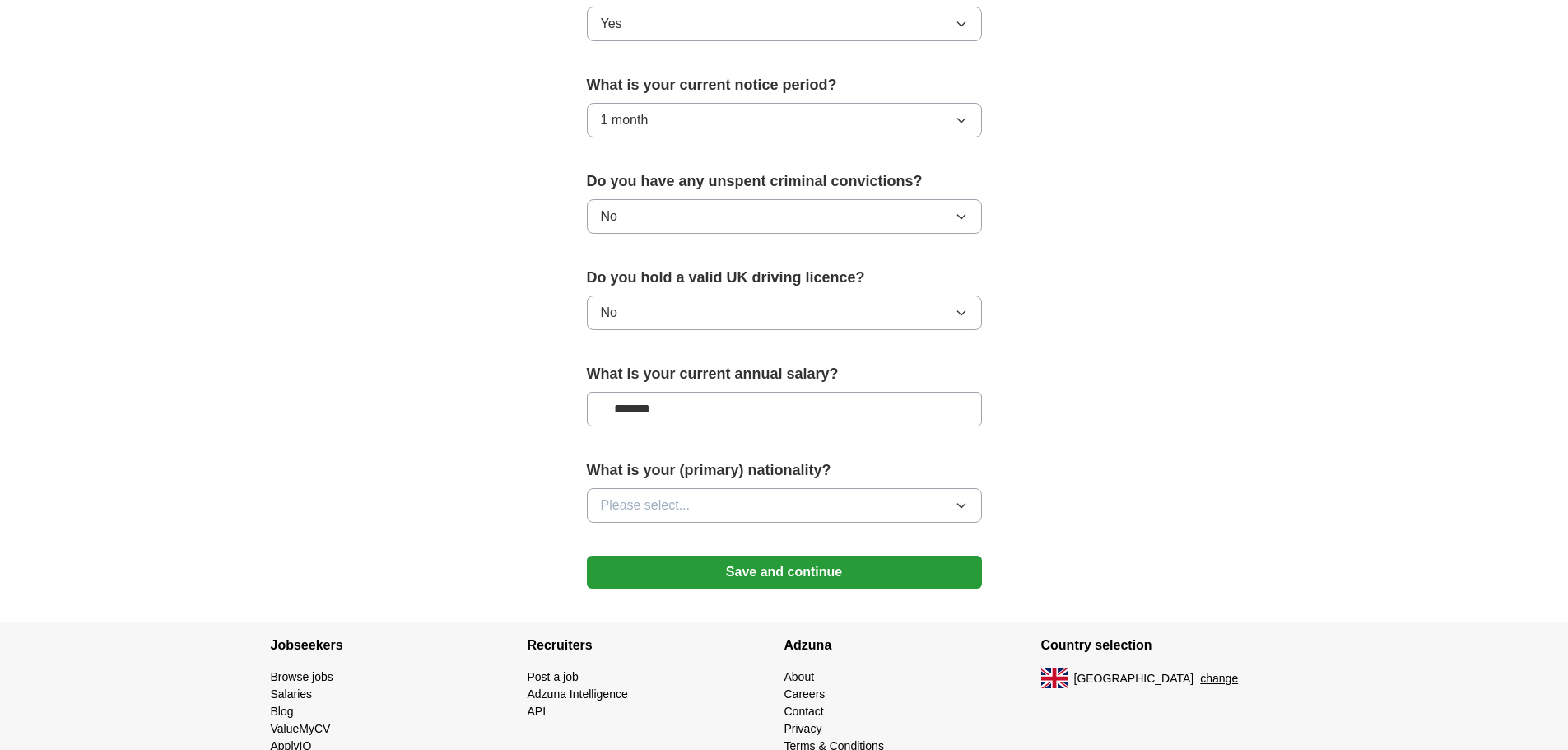
click at [667, 505] on span "Please select..." at bounding box center [646, 506] width 90 height 19
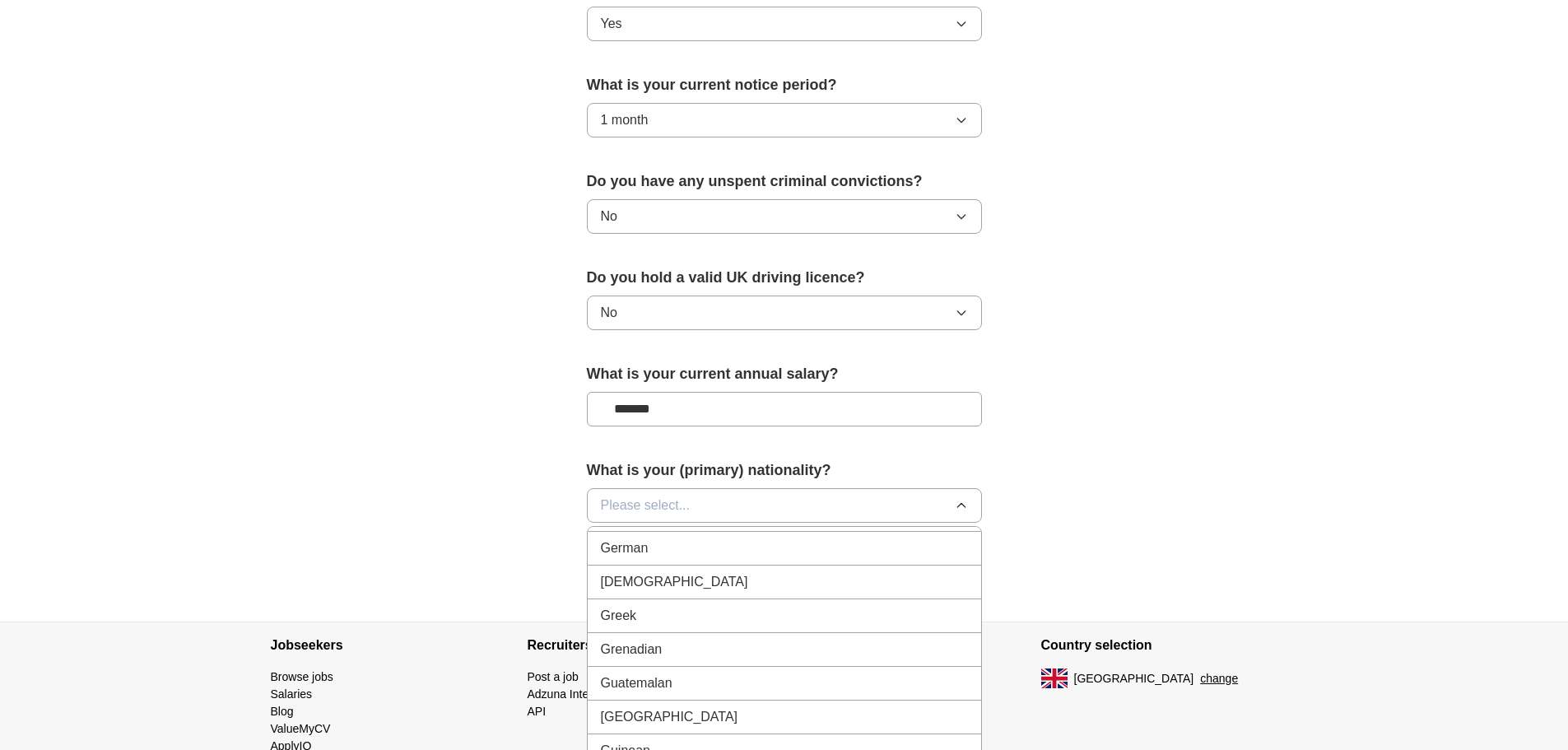
scroll to position [2223, 0]
click at [730, 593] on li "German" at bounding box center [784, 582] width 393 height 34
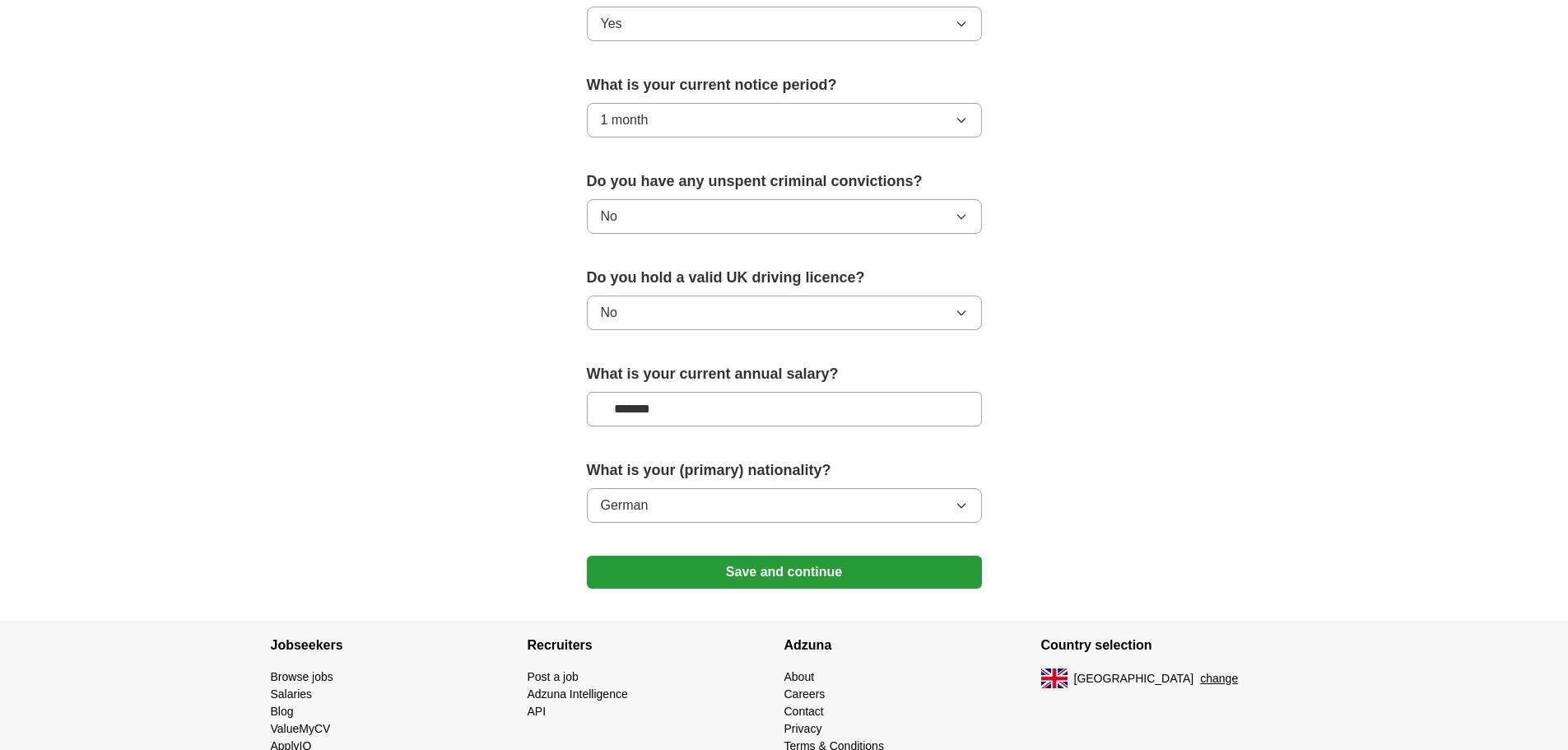
click at [792, 576] on button "Save and continue" at bounding box center [785, 572] width 395 height 33
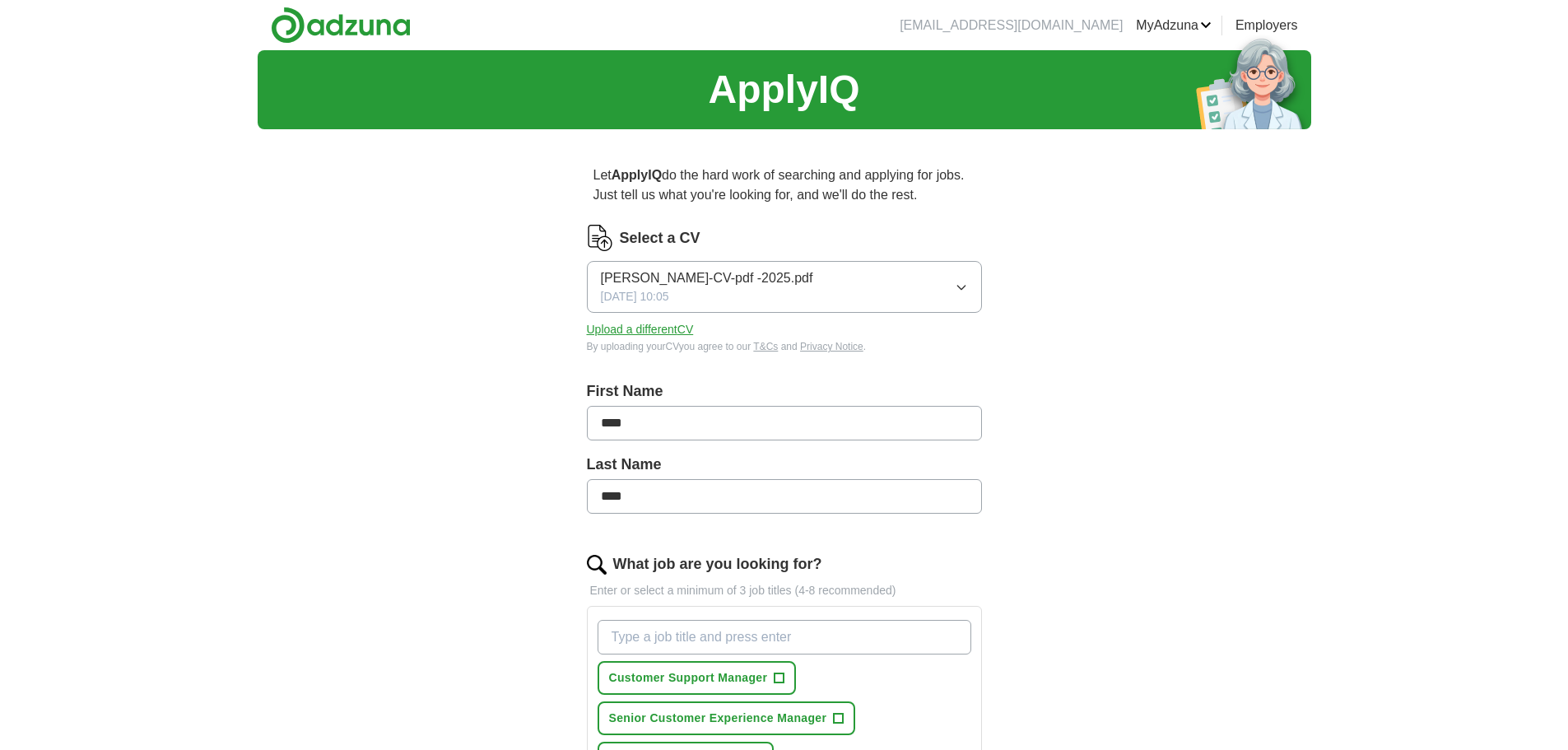
click at [1269, 24] on link "Employers" at bounding box center [1267, 25] width 62 height 19
